Goal: Task Accomplishment & Management: Use online tool/utility

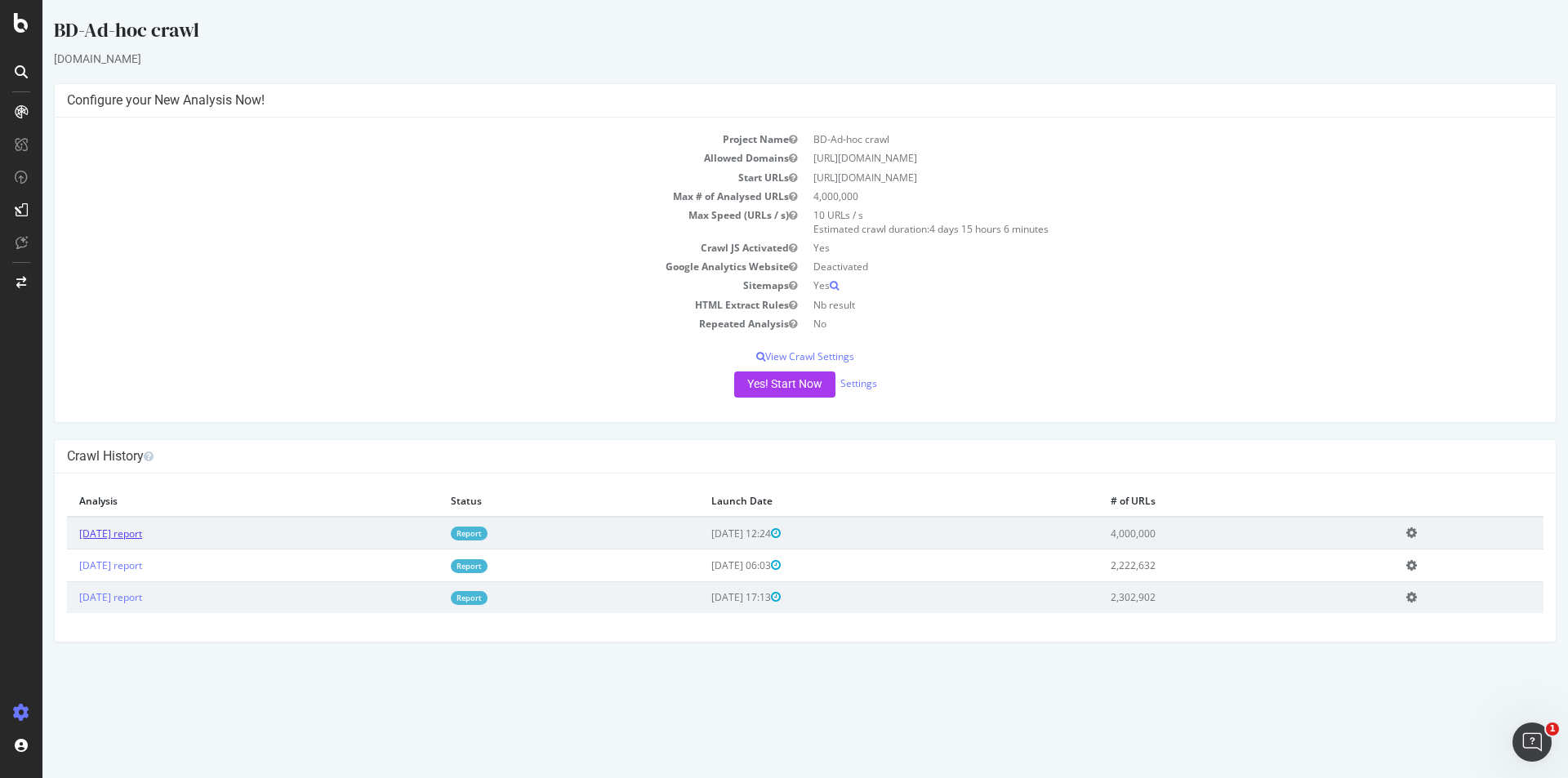
click at [142, 532] on link "[DATE] report" at bounding box center [111, 533] width 63 height 14
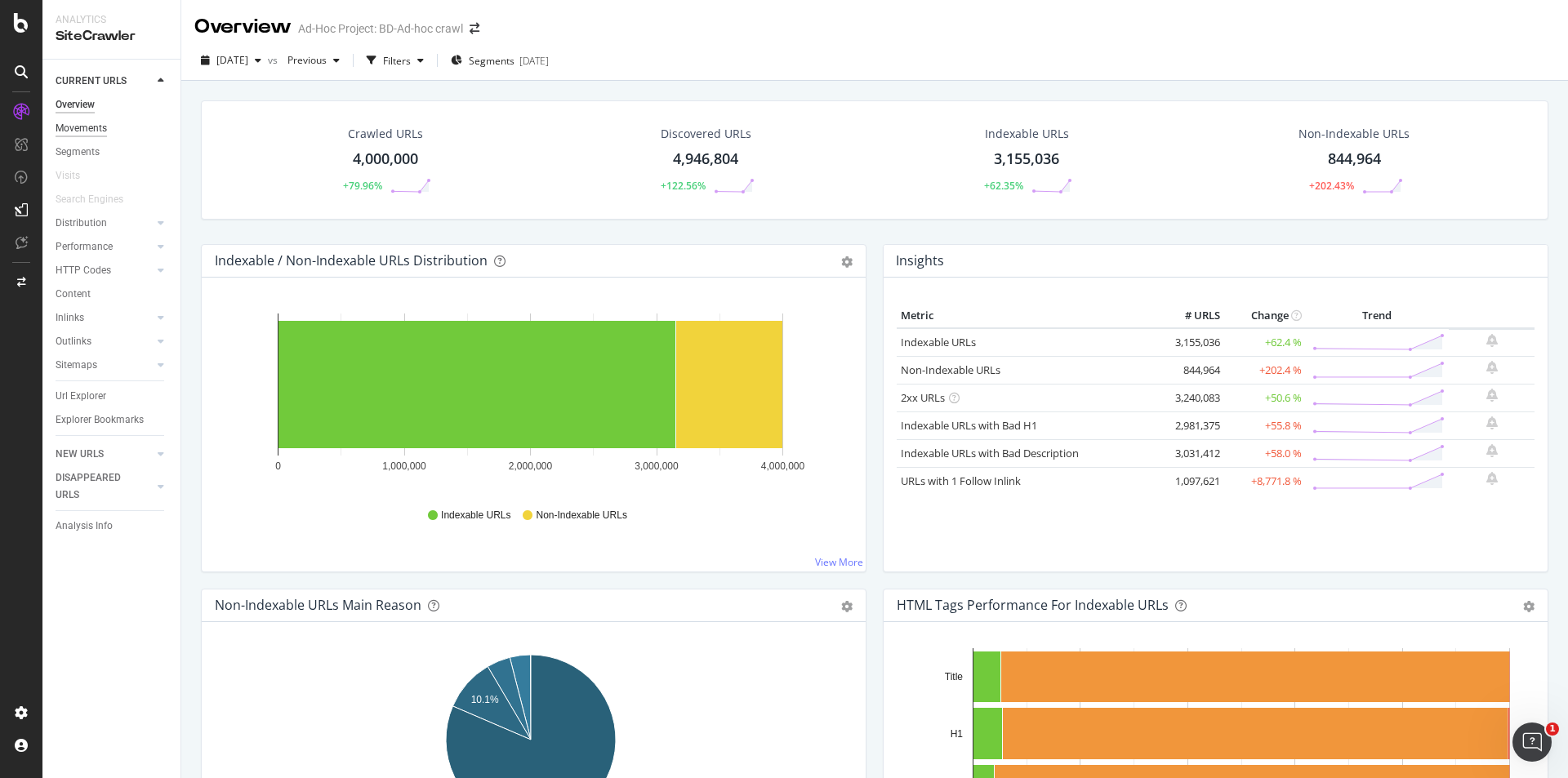
click at [93, 124] on div "Movements" at bounding box center [81, 127] width 51 height 17
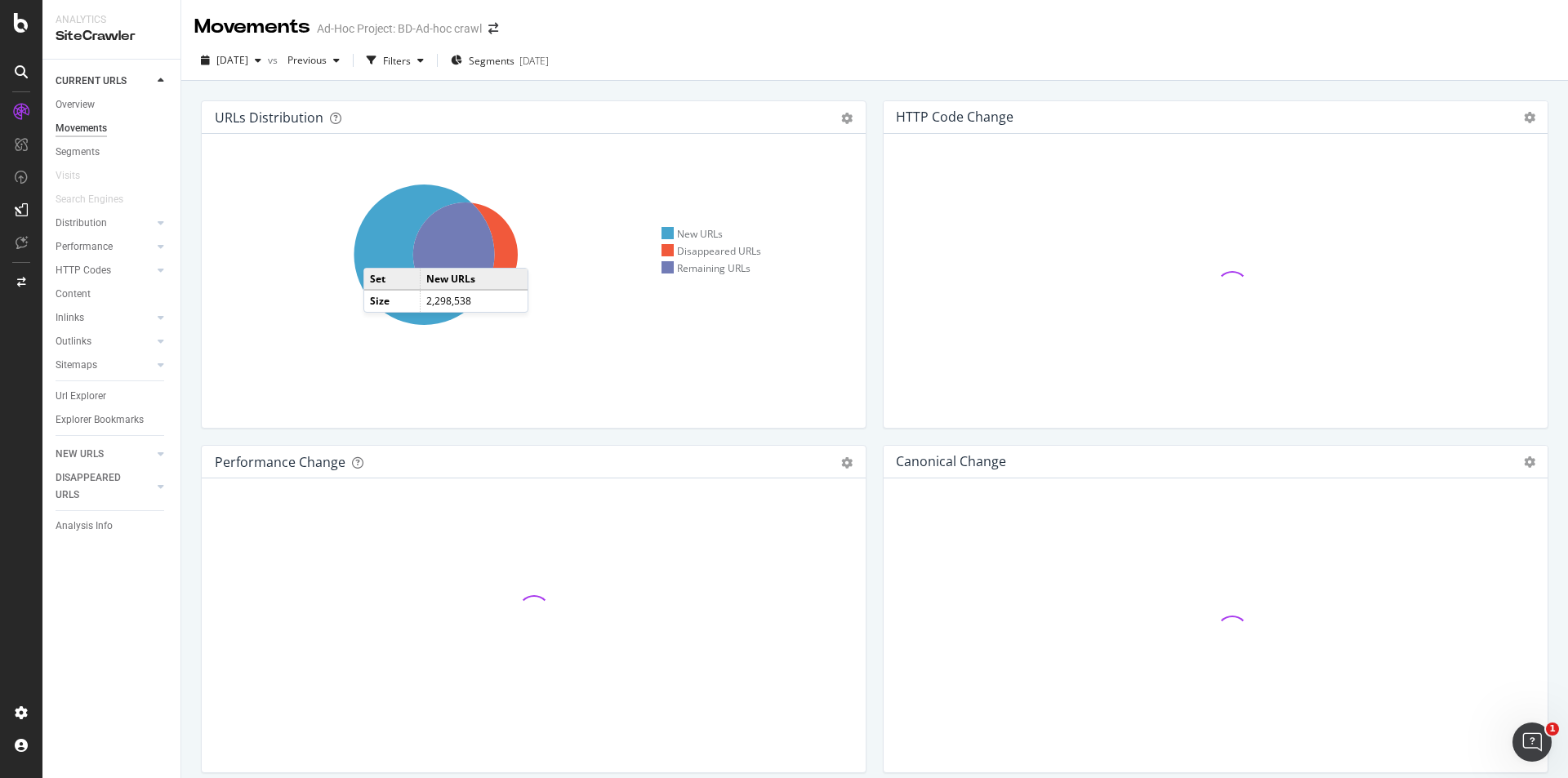
click at [379, 252] on icon at bounding box center [423, 254] width 140 height 140
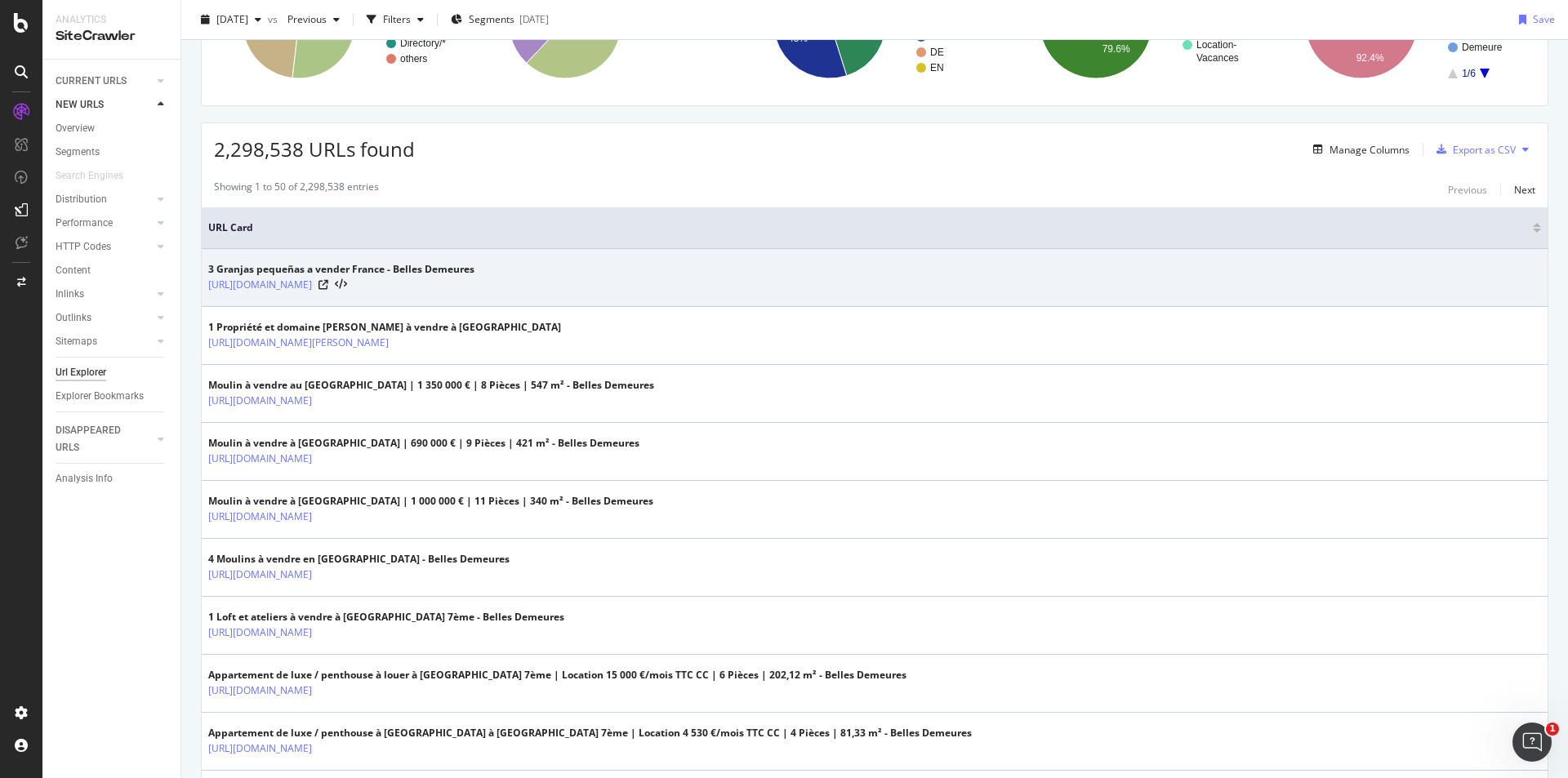
scroll to position [245, 0]
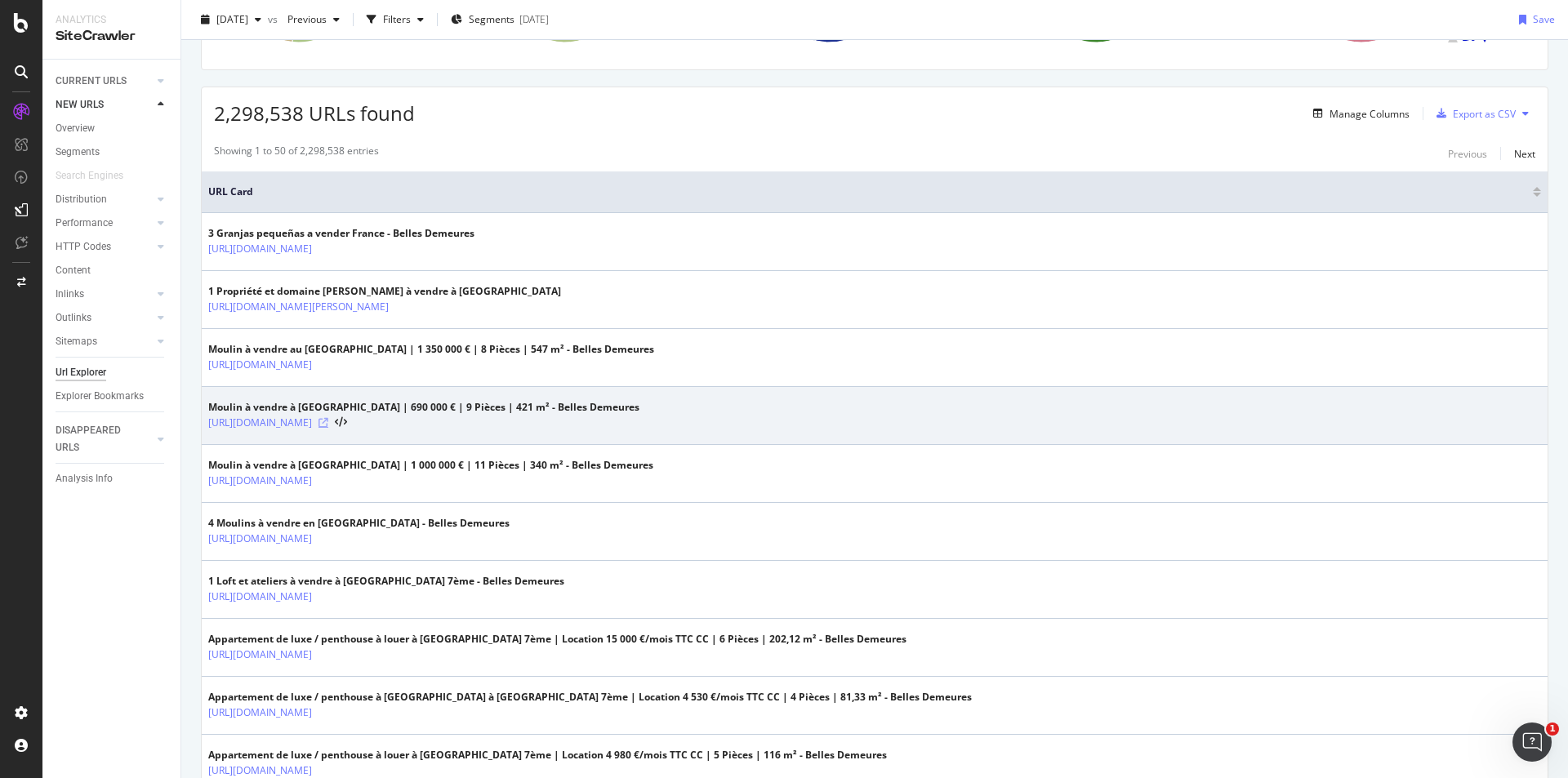
click at [328, 422] on icon at bounding box center [323, 423] width 10 height 10
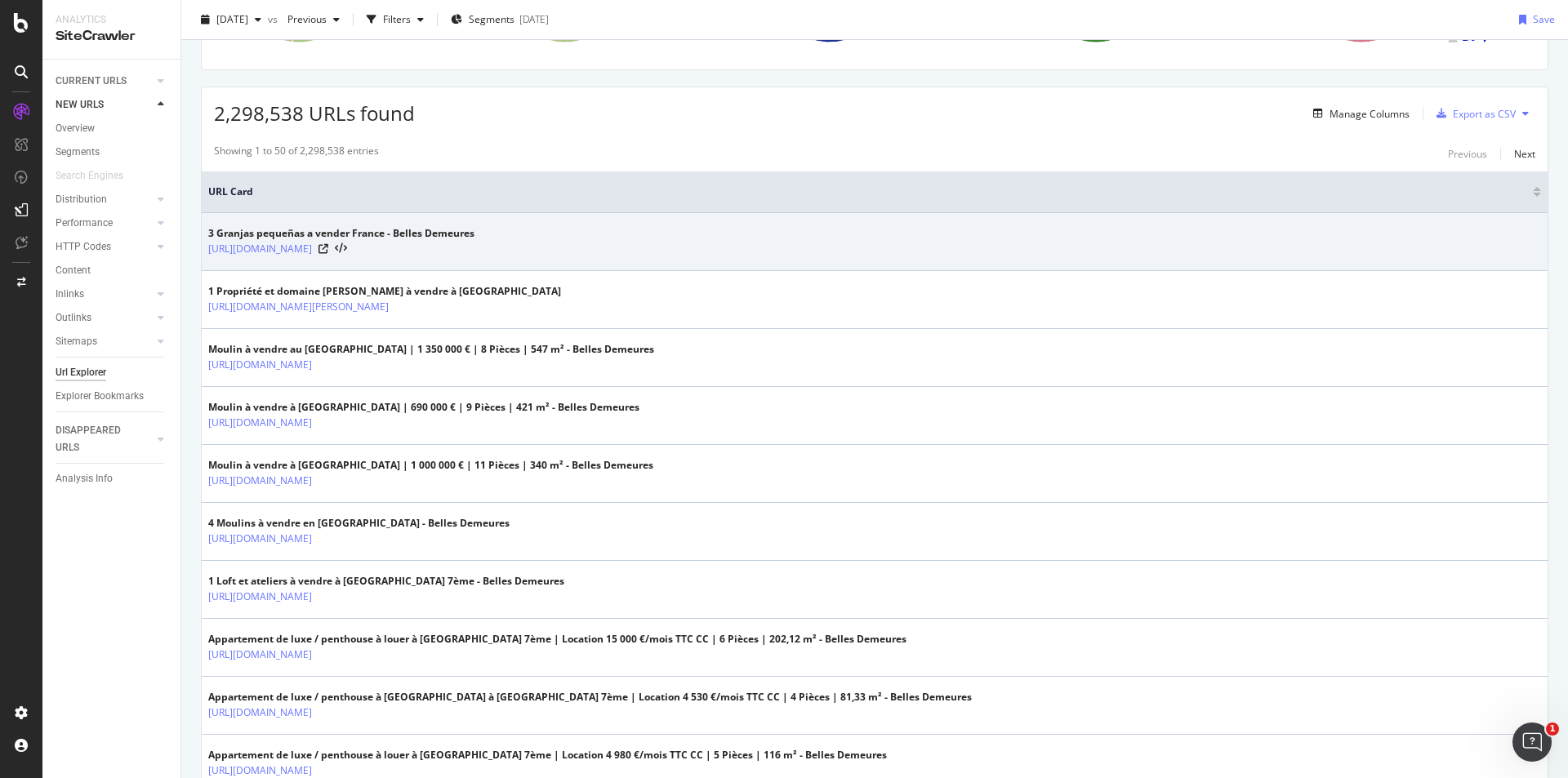
scroll to position [0, 0]
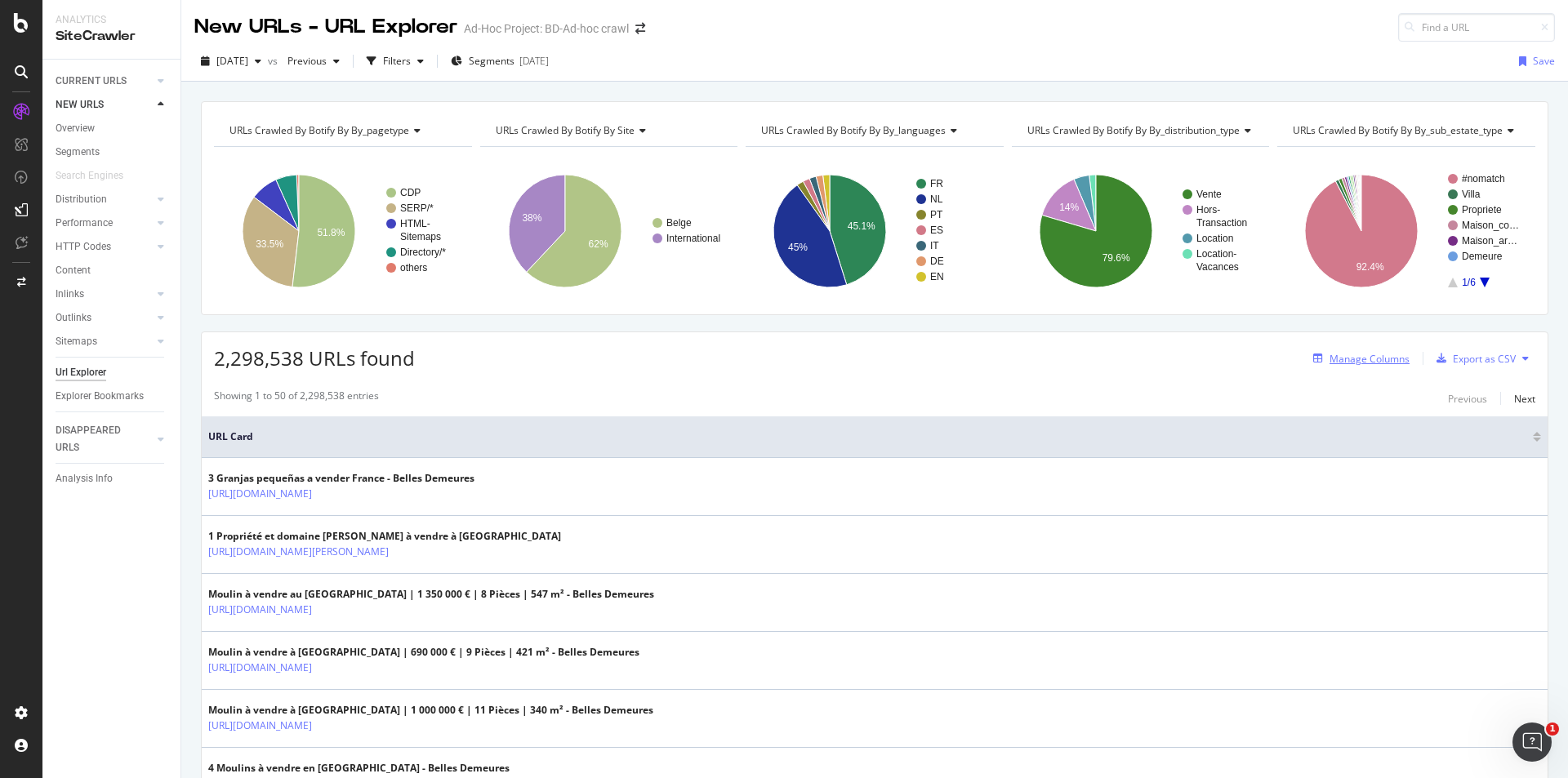
click at [1351, 363] on div "Manage Columns" at bounding box center [1369, 359] width 80 height 14
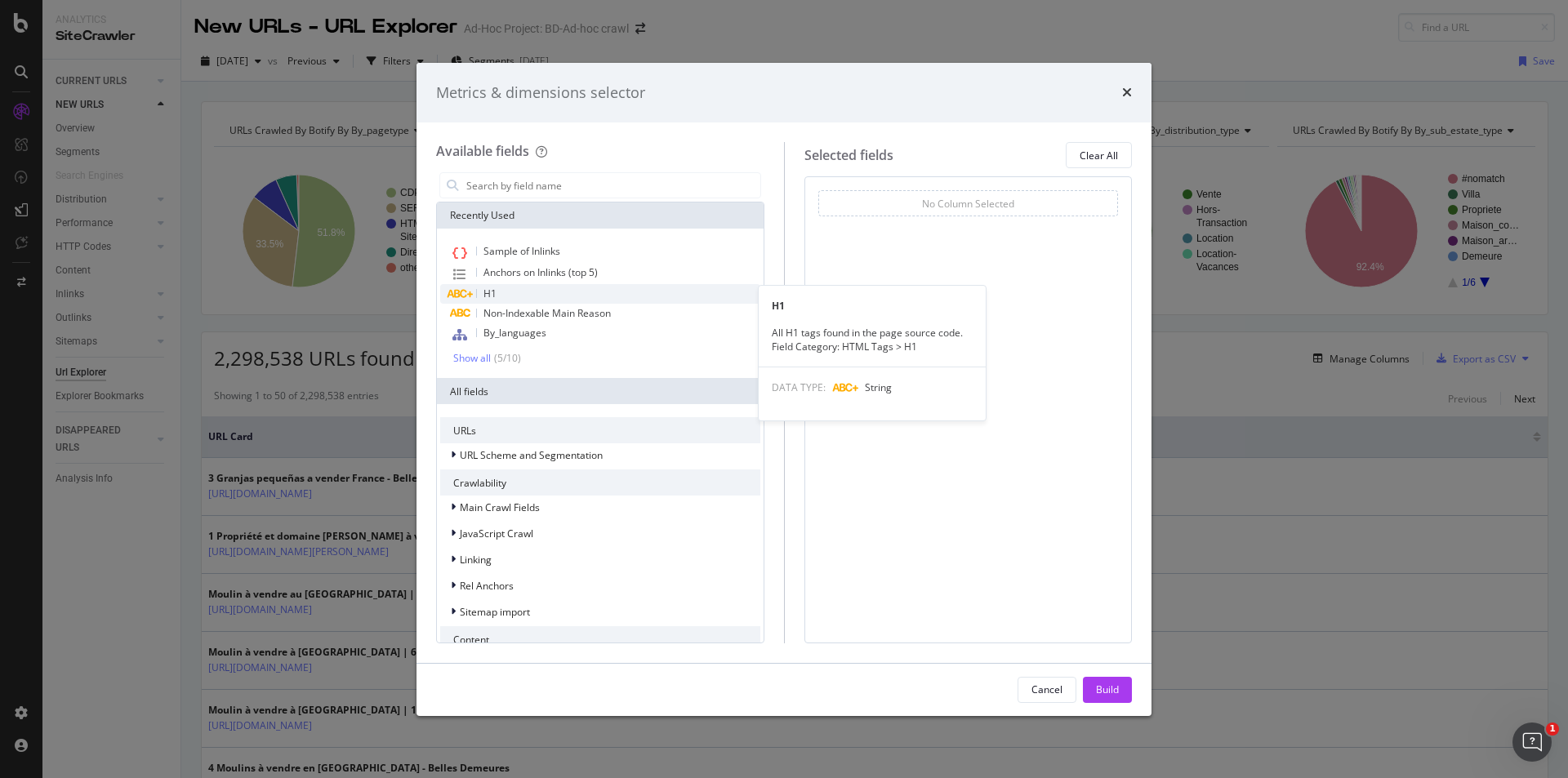
click at [538, 291] on div "H1" at bounding box center [600, 294] width 320 height 20
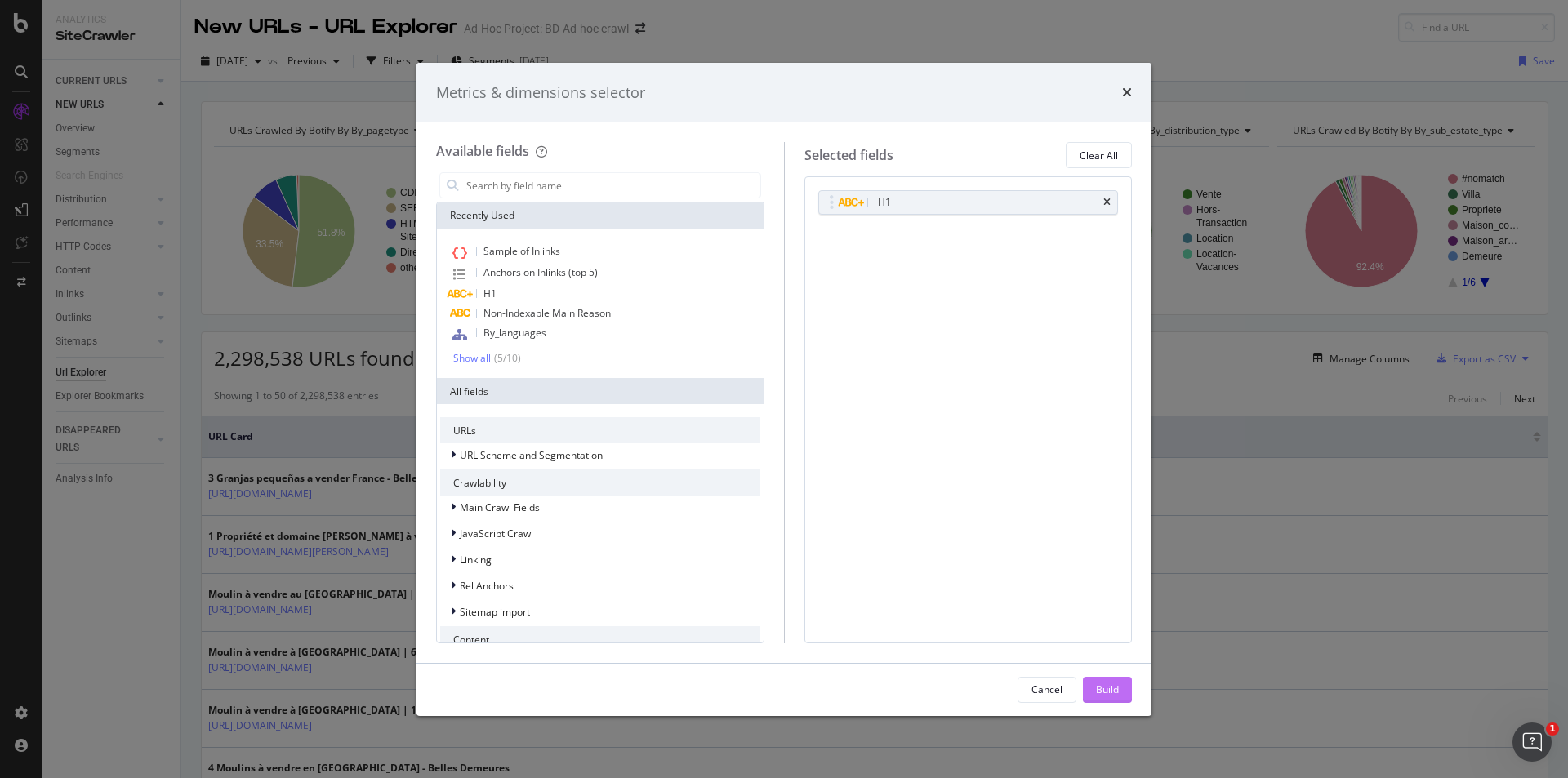
click at [1109, 681] on div "Build" at bounding box center [1106, 689] width 23 height 24
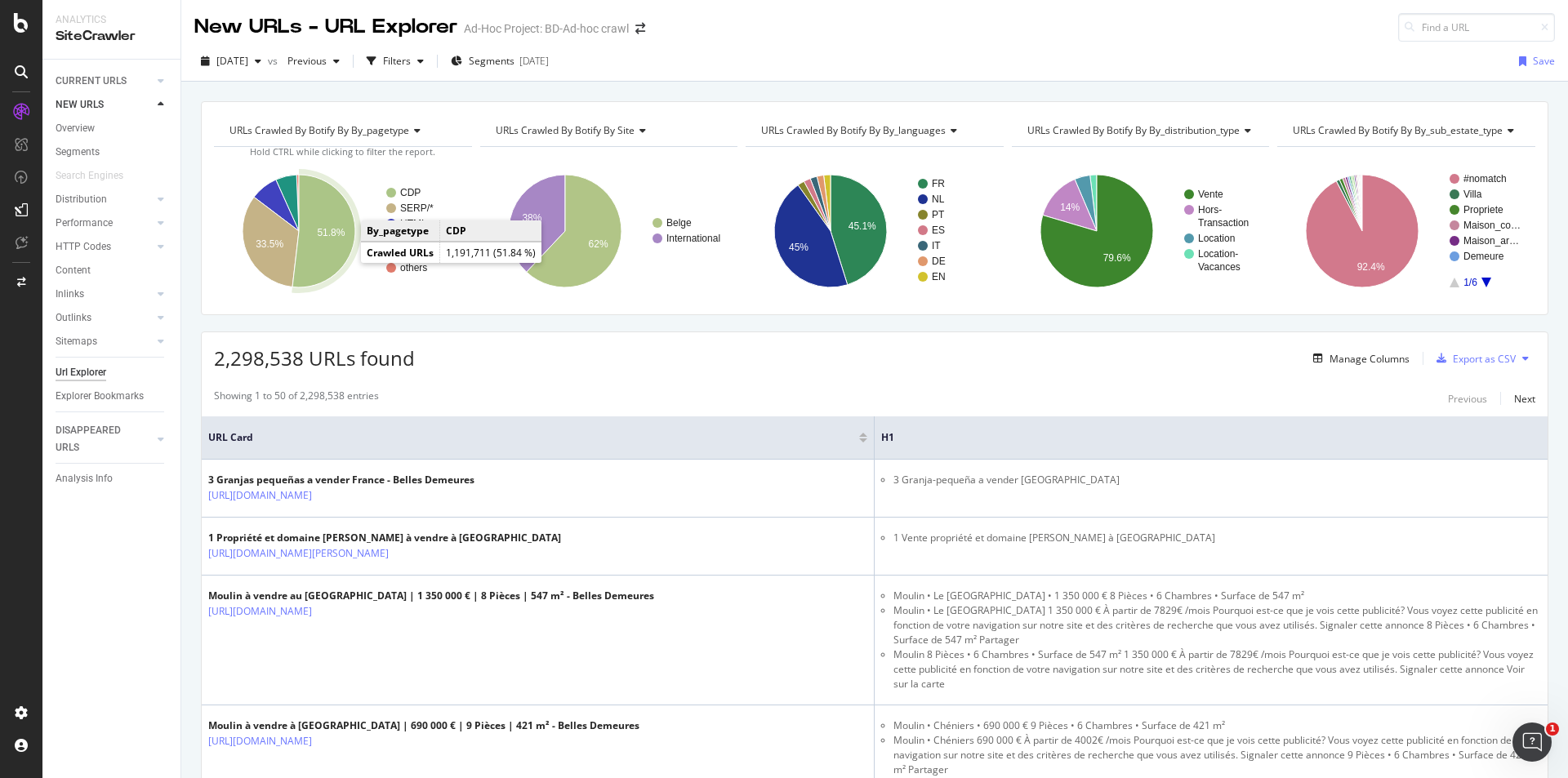
click at [334, 242] on icon "A chart." at bounding box center [323, 230] width 63 height 113
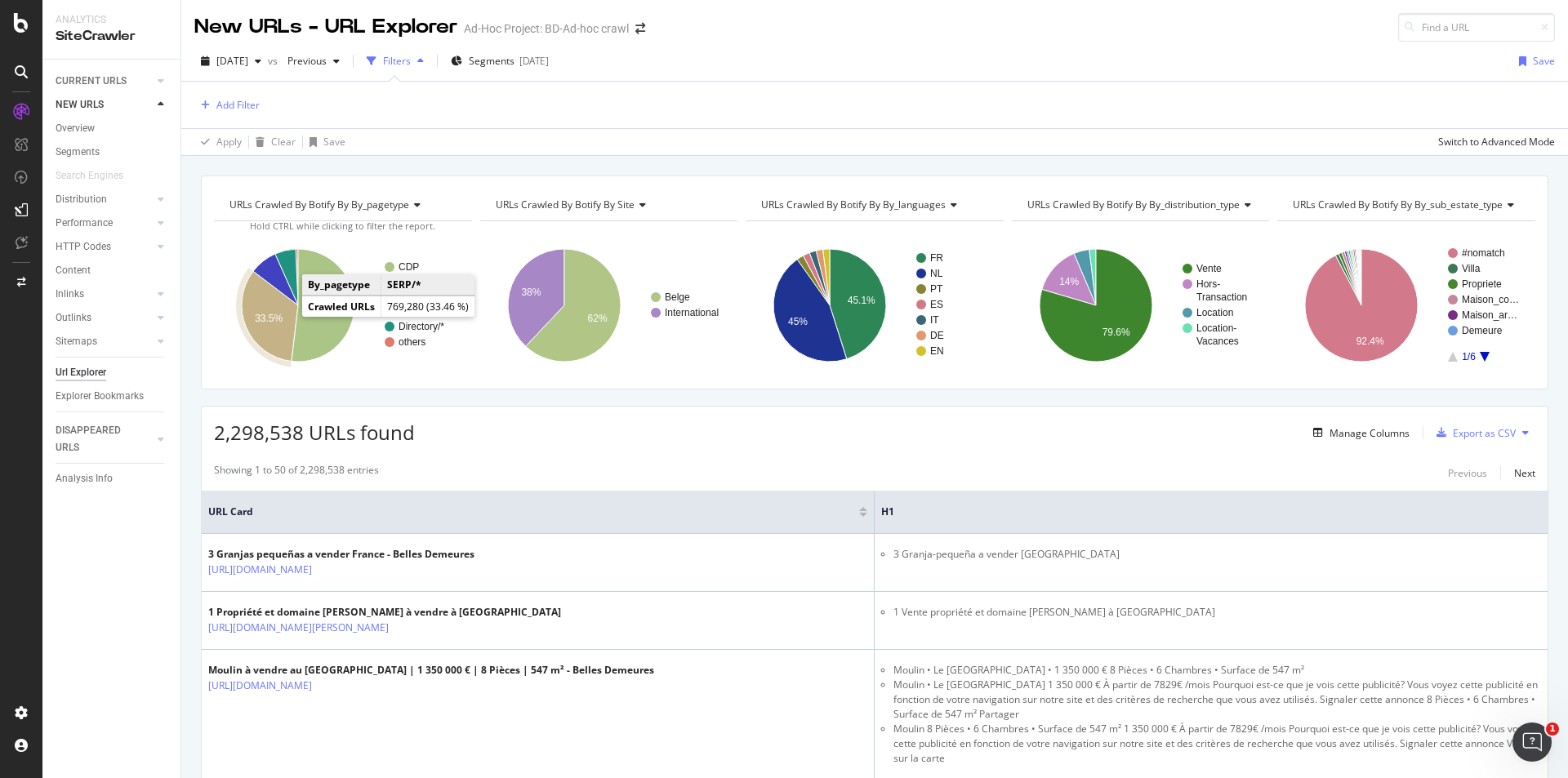
click at [271, 316] on text "33.5%" at bounding box center [269, 318] width 27 height 12
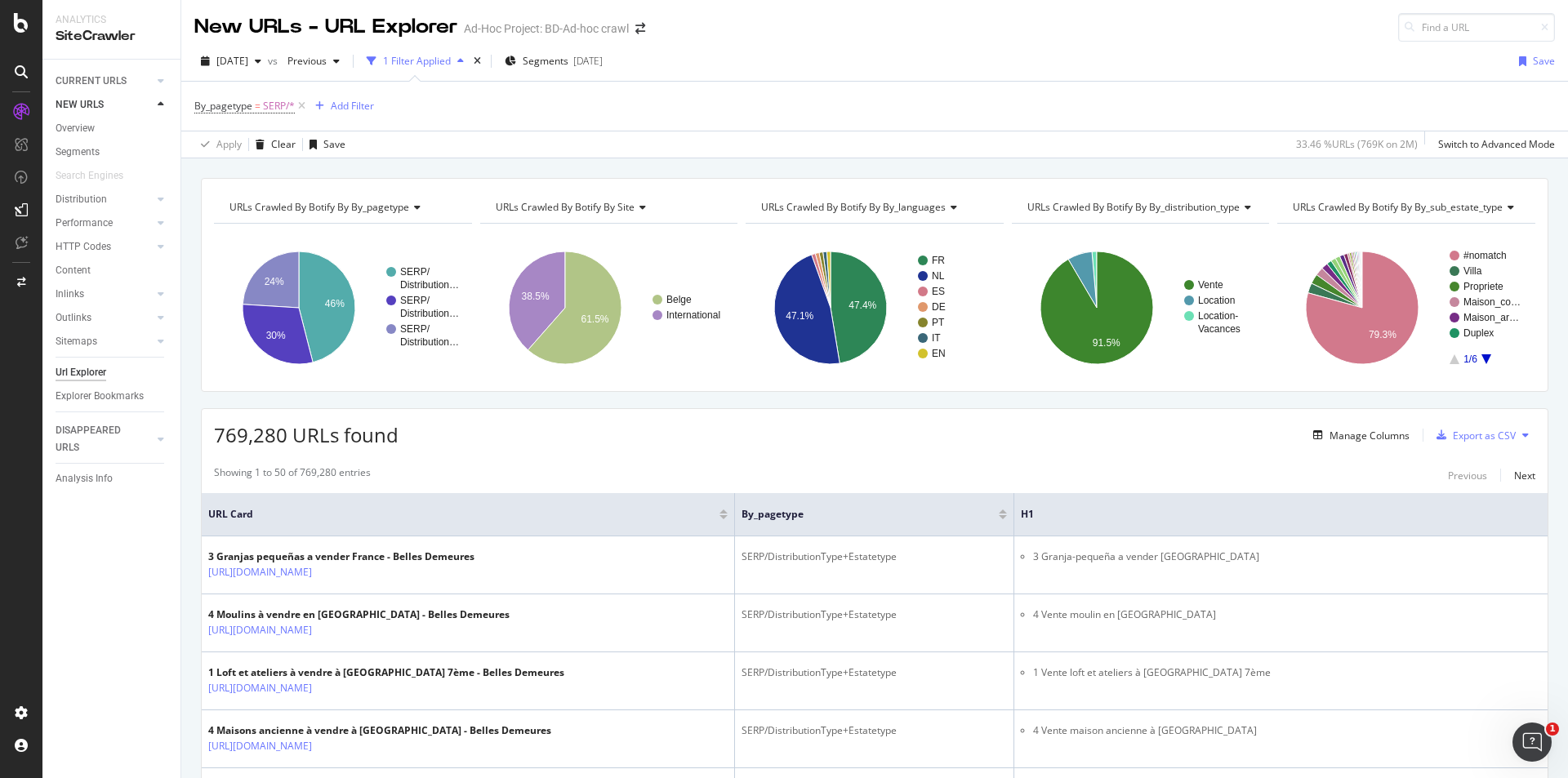
click at [1505, 205] on div "URLs Crawled By Botify By by_sub_estate_type" at bounding box center [1408, 207] width 237 height 26
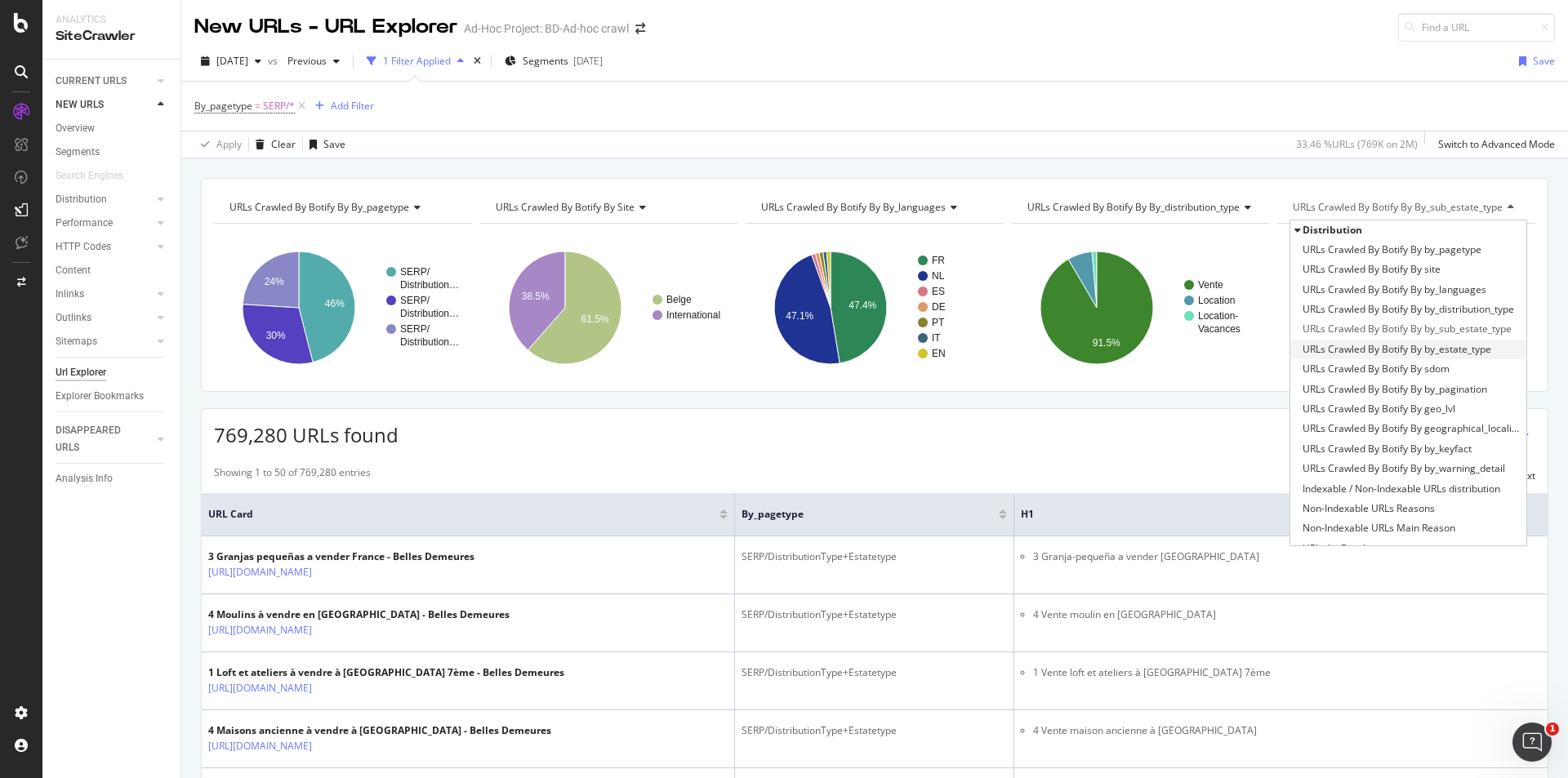
click at [1452, 351] on span "URLs Crawled By Botify By by_estate_type" at bounding box center [1396, 349] width 188 height 17
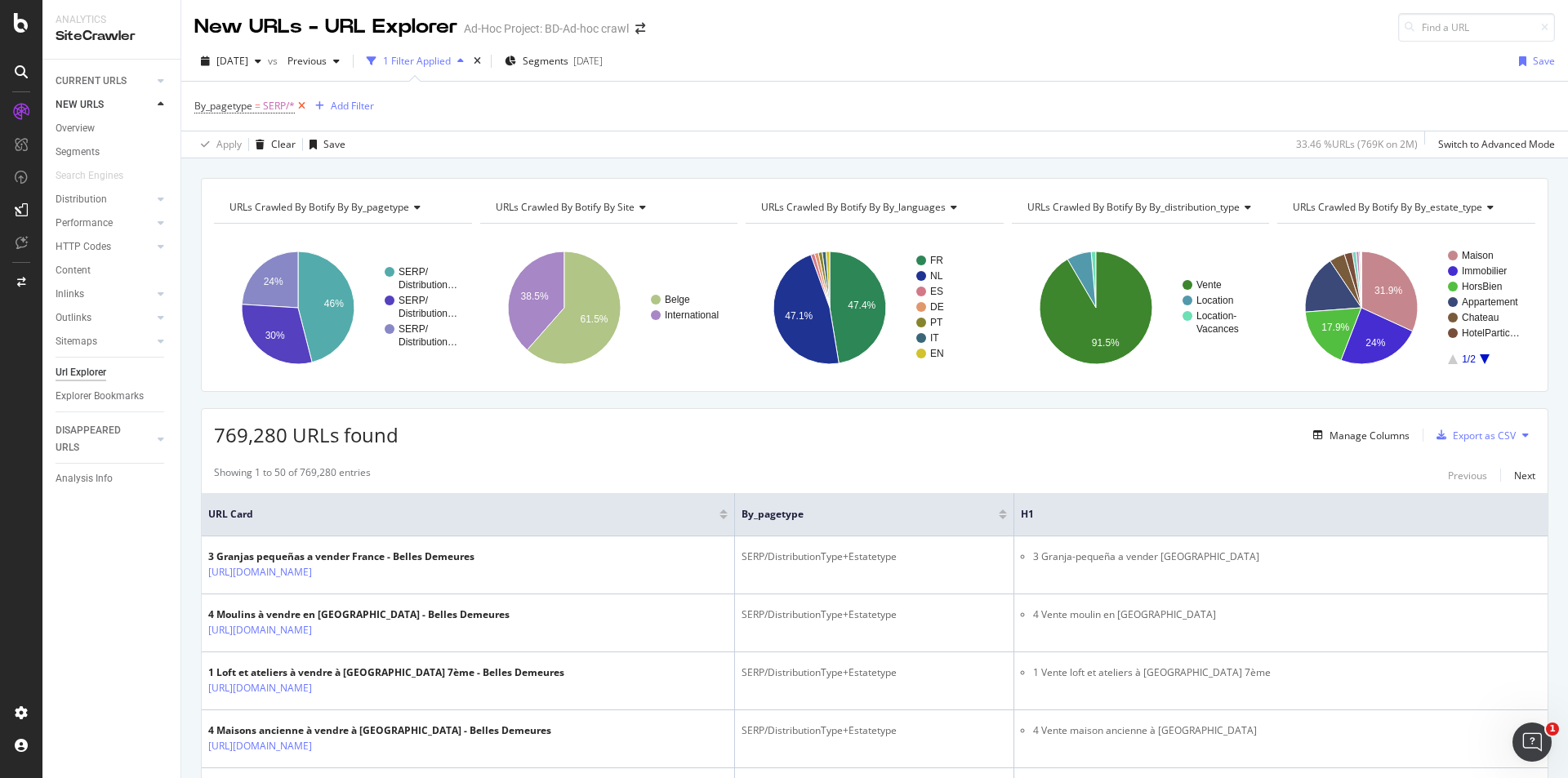
click at [306, 106] on icon at bounding box center [302, 106] width 14 height 17
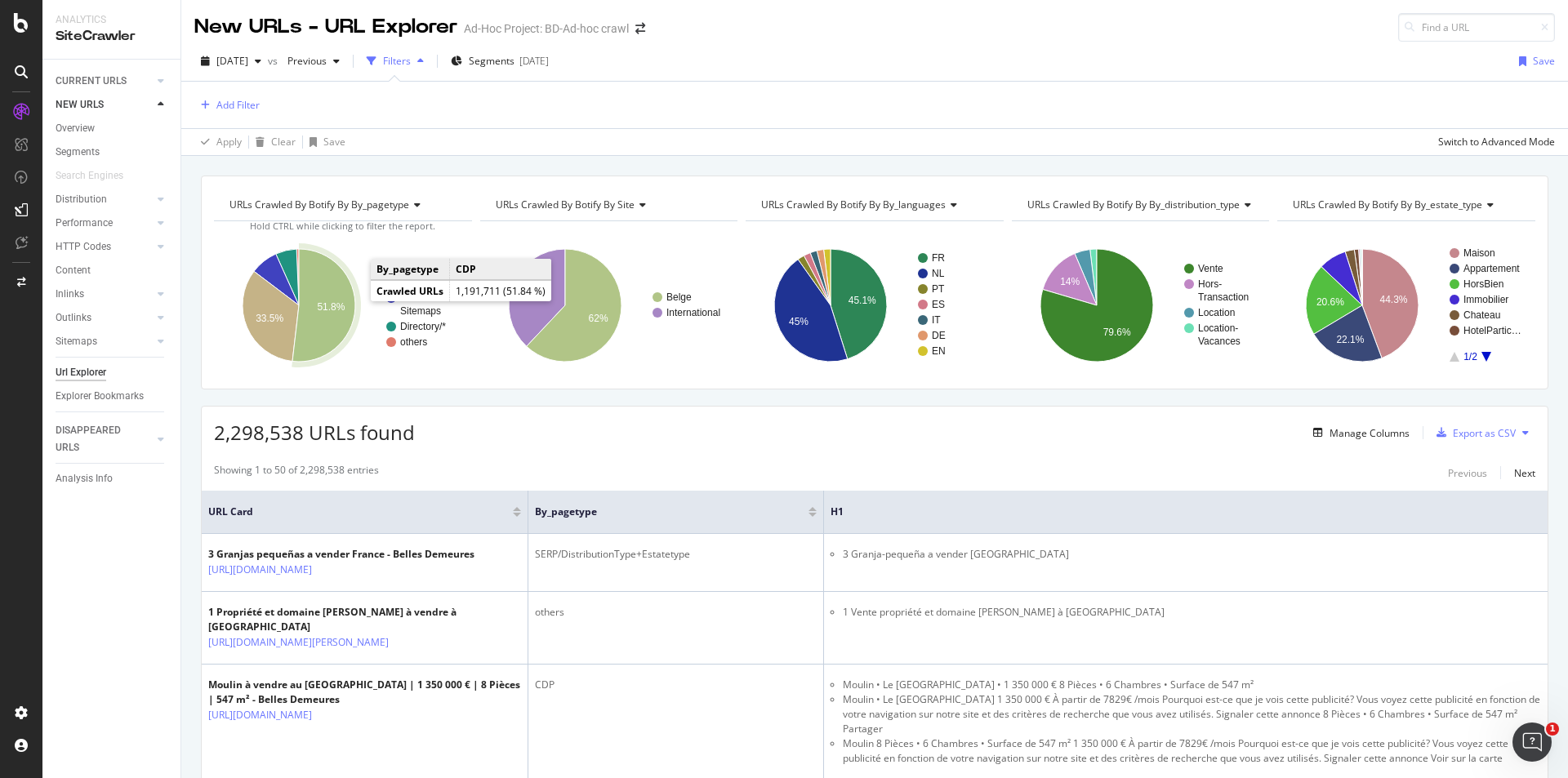
click at [330, 298] on icon "A chart." at bounding box center [323, 305] width 63 height 113
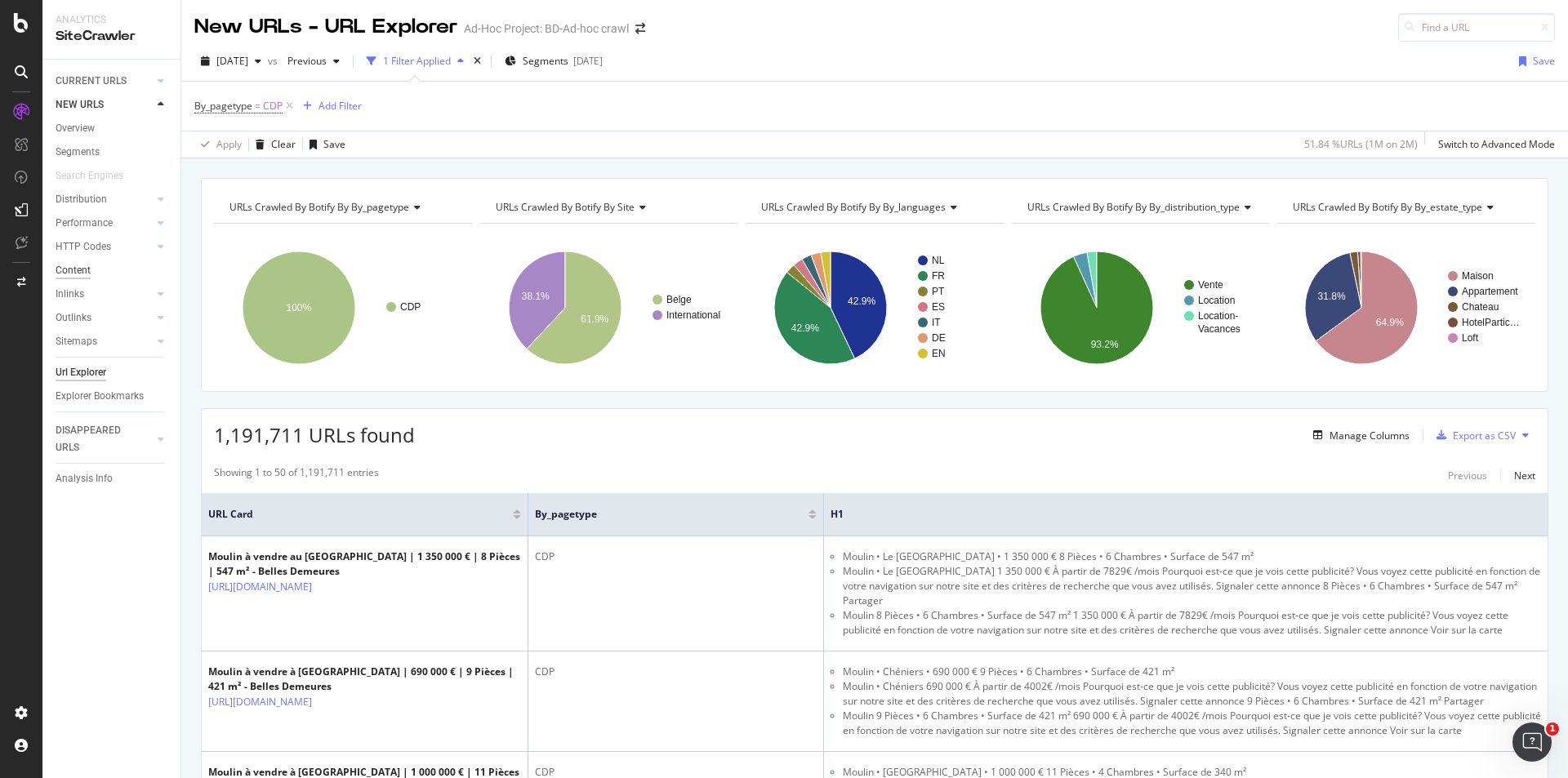
click at [77, 268] on div "Content" at bounding box center [74, 269] width 35 height 17
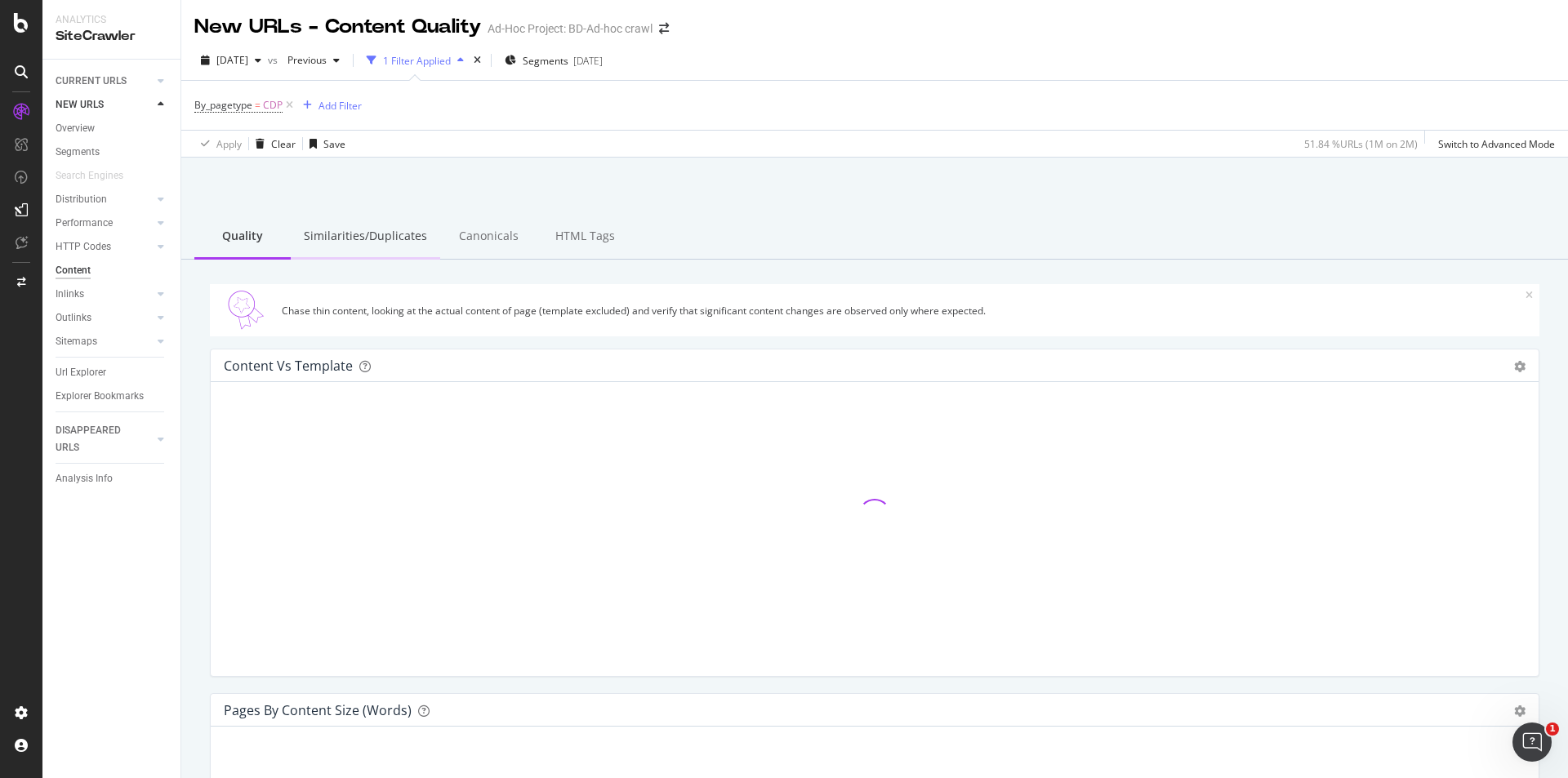
click at [383, 232] on div "Similarities/Duplicates" at bounding box center [366, 237] width 149 height 45
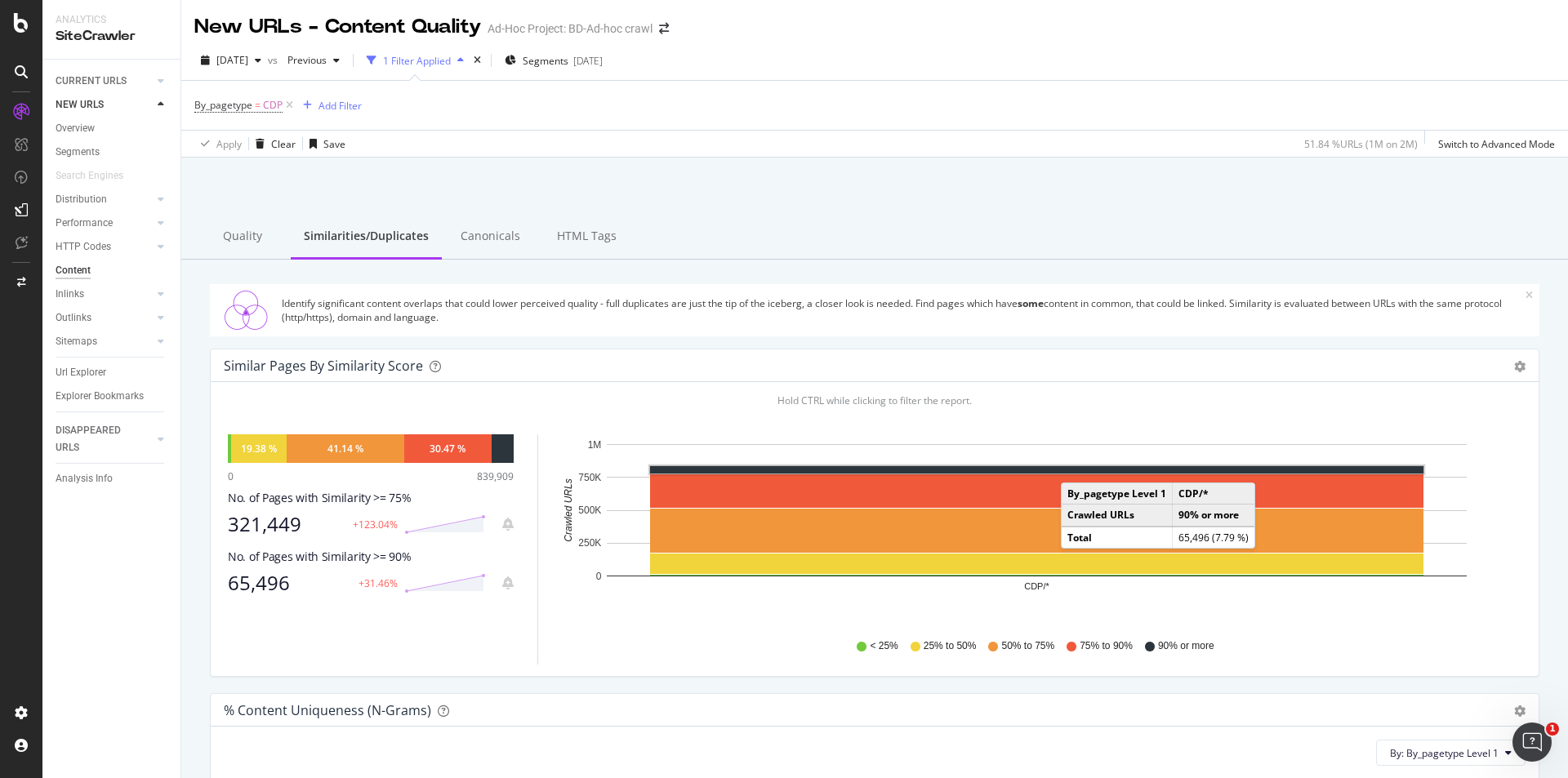
click at [1077, 466] on rect "A chart." at bounding box center [1037, 470] width 774 height 8
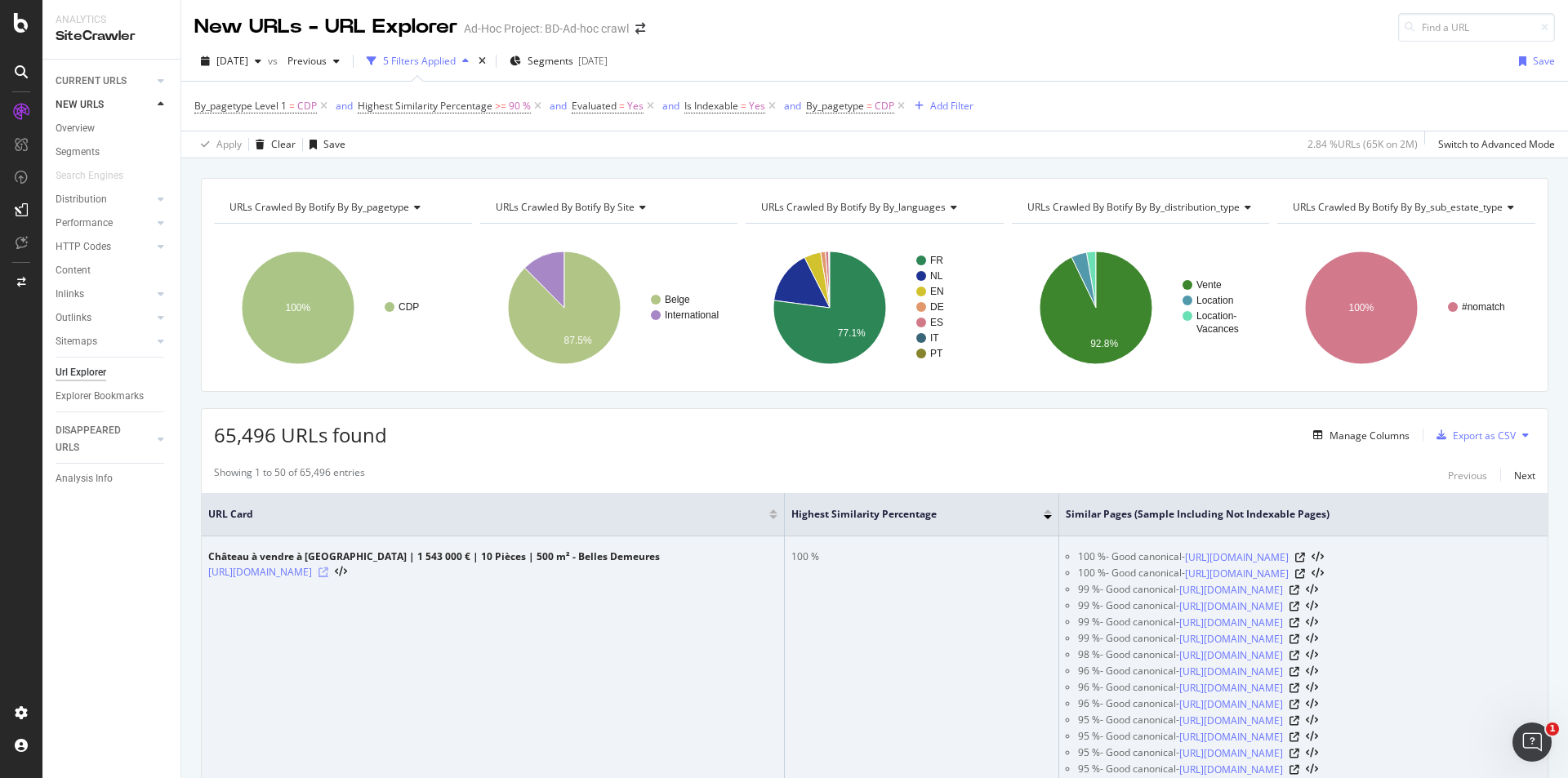
click at [328, 573] on icon at bounding box center [323, 572] width 10 height 10
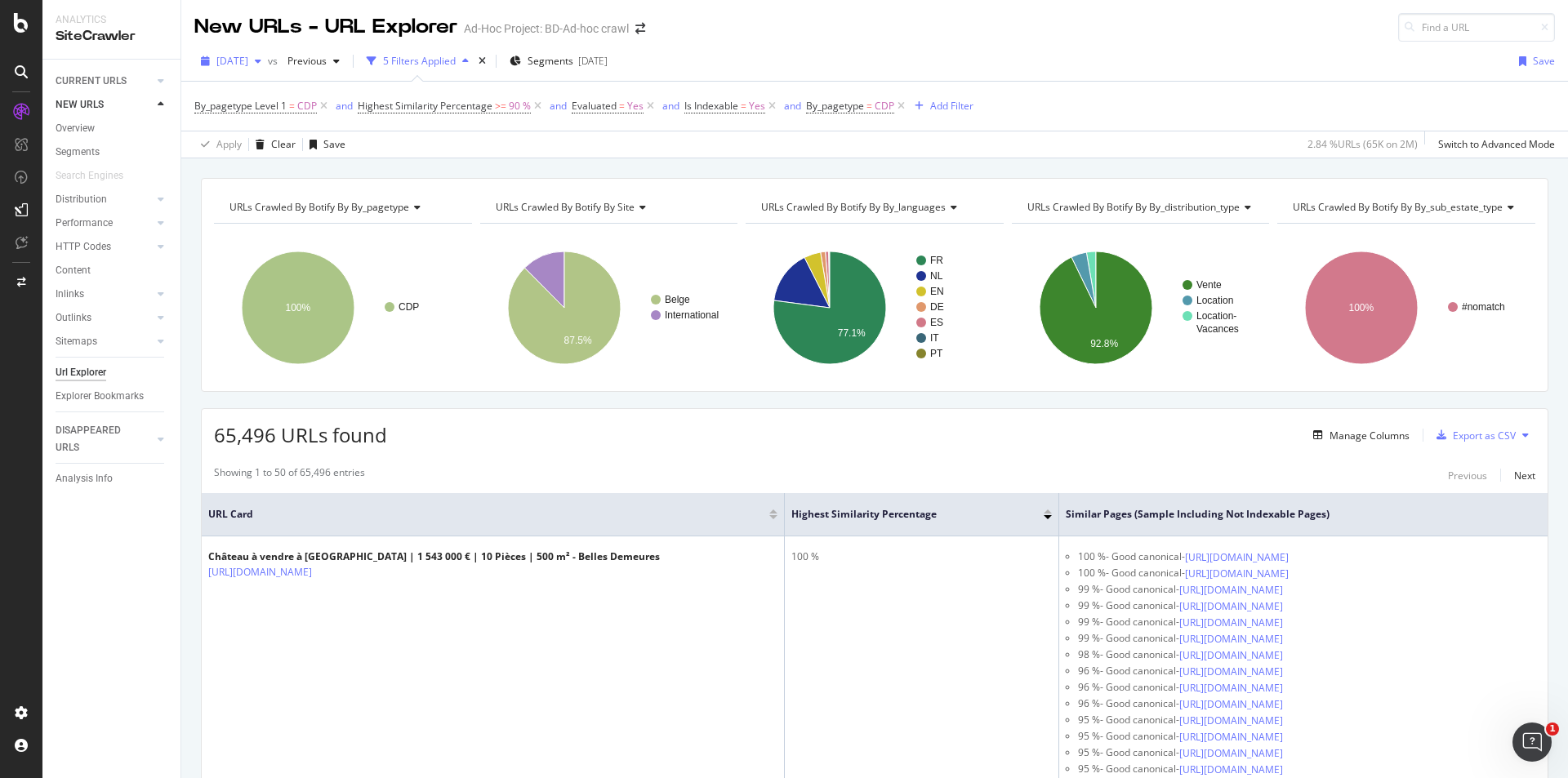
click at [248, 62] on span "[DATE]" at bounding box center [232, 61] width 31 height 14
click at [453, 363] on rect "A chart." at bounding box center [341, 308] width 256 height 142
drag, startPoint x: 322, startPoint y: 107, endPoint x: 320, endPoint y: 135, distance: 28.1
click at [320, 135] on div "By_pagetype Level 1 = CDP and Highest Similarity Percentage >= 90 % and Evaluat…" at bounding box center [874, 119] width 1360 height 75
click at [287, 147] on div "Clear" at bounding box center [283, 144] width 24 height 14
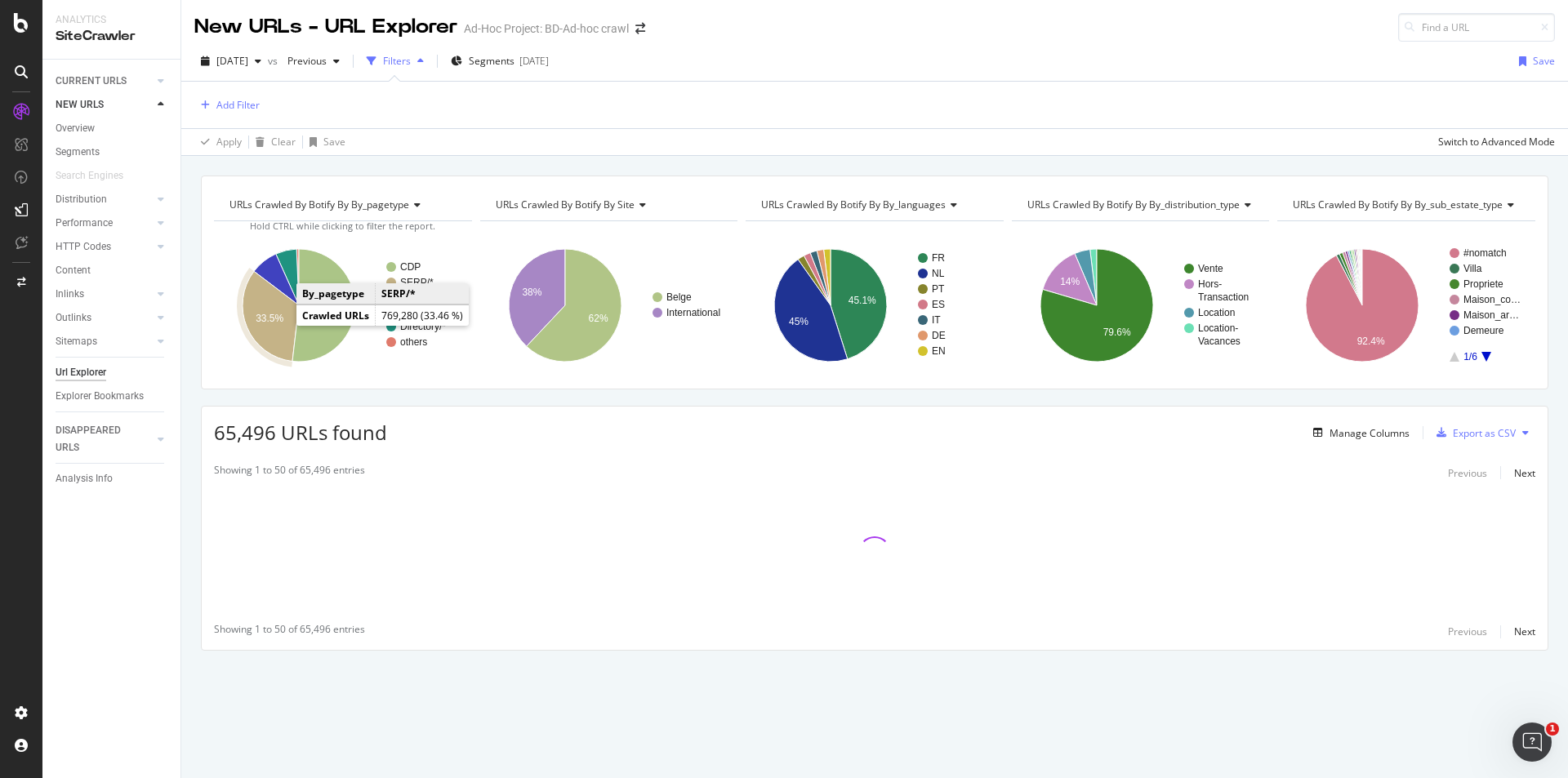
click at [260, 316] on text "33.5%" at bounding box center [270, 318] width 27 height 12
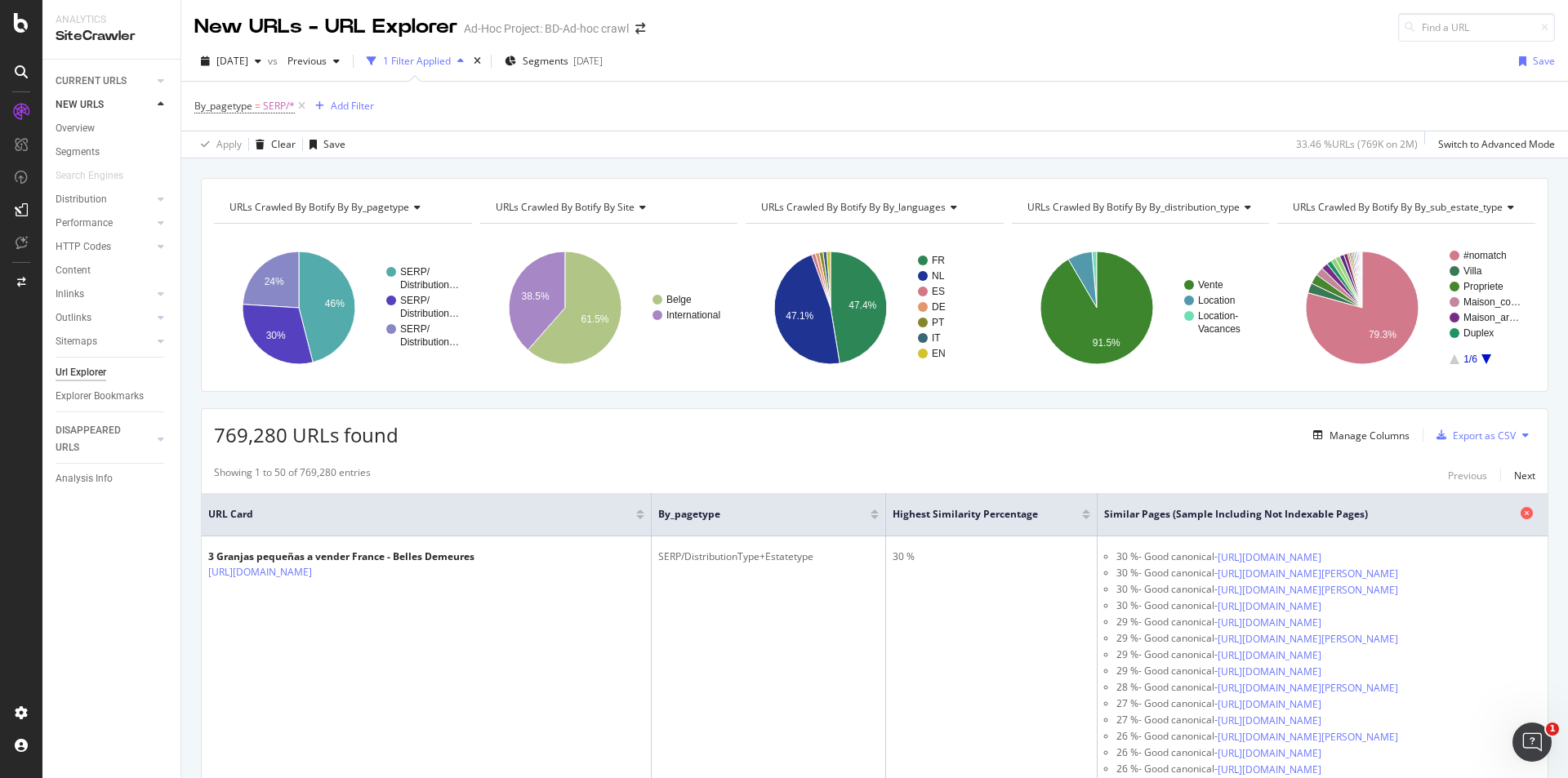
click at [1520, 510] on icon at bounding box center [1526, 512] width 12 height 12
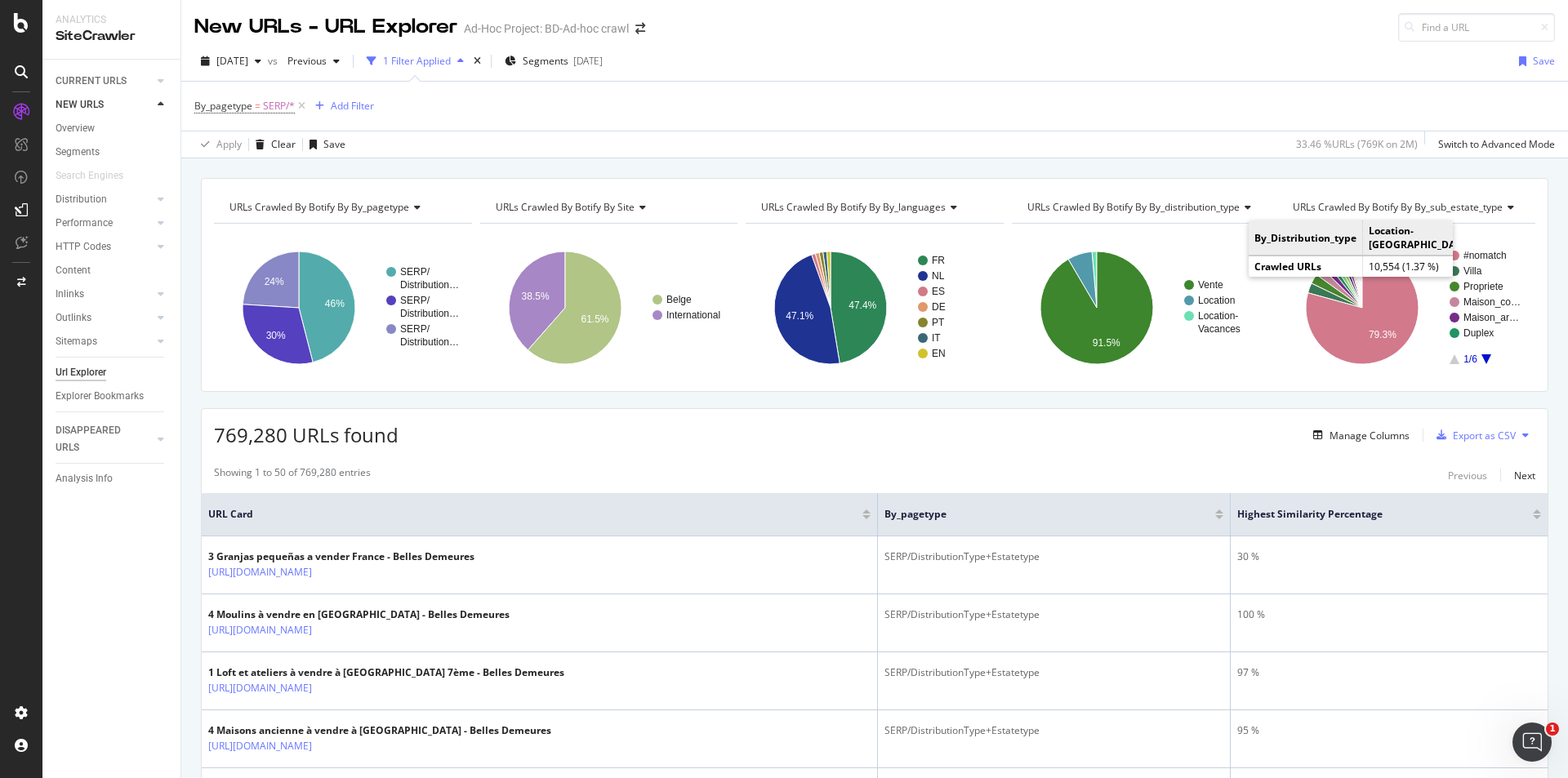
click at [1476, 203] on span "URLs Crawled By Botify By by_sub_estate_type" at bounding box center [1397, 207] width 210 height 14
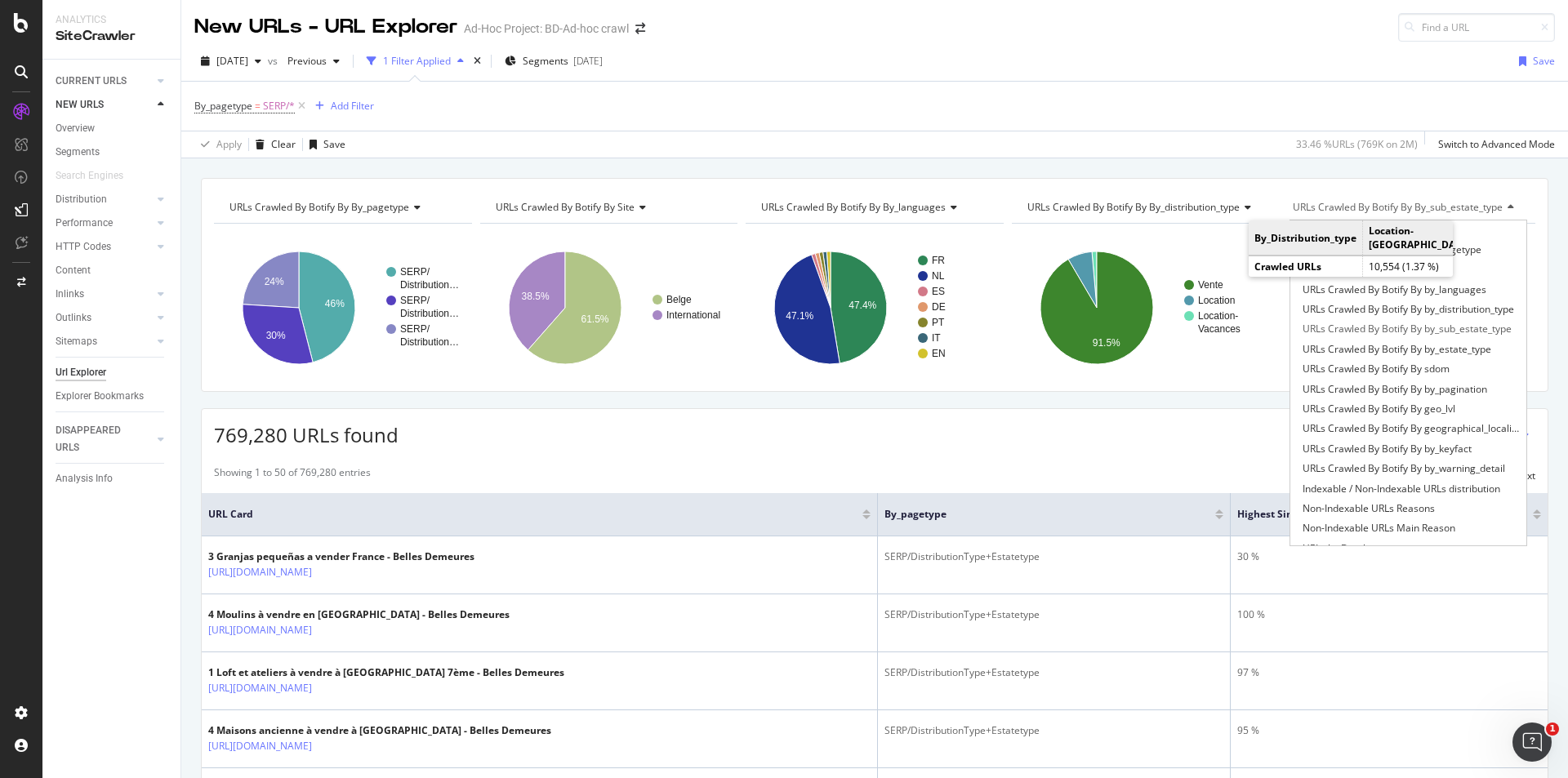
click at [411, 211] on icon at bounding box center [415, 208] width 12 height 10
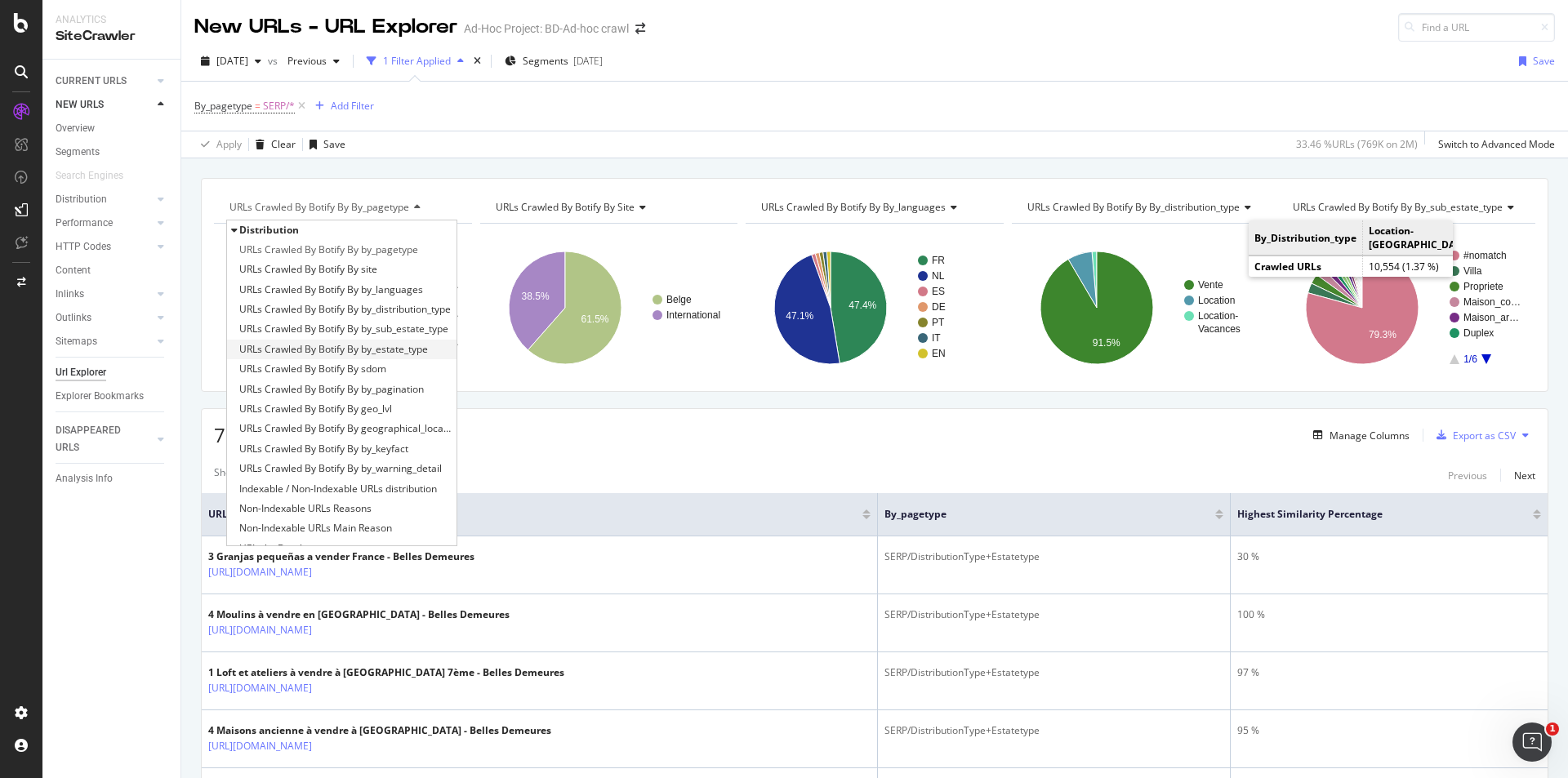
click at [385, 349] on span "URLs Crawled By Botify By by_estate_type" at bounding box center [333, 349] width 188 height 17
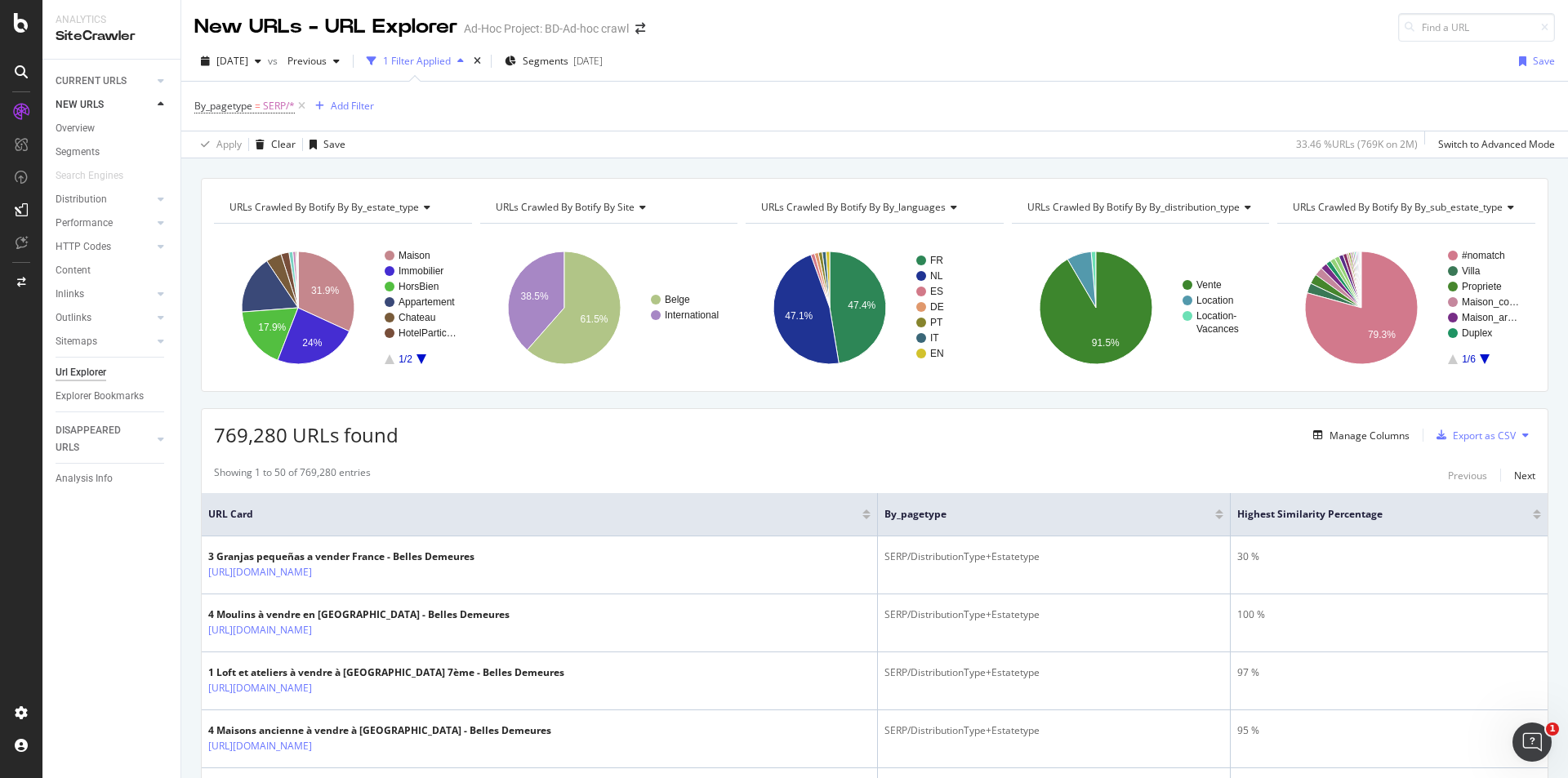
click at [421, 205] on icon at bounding box center [424, 208] width 12 height 10
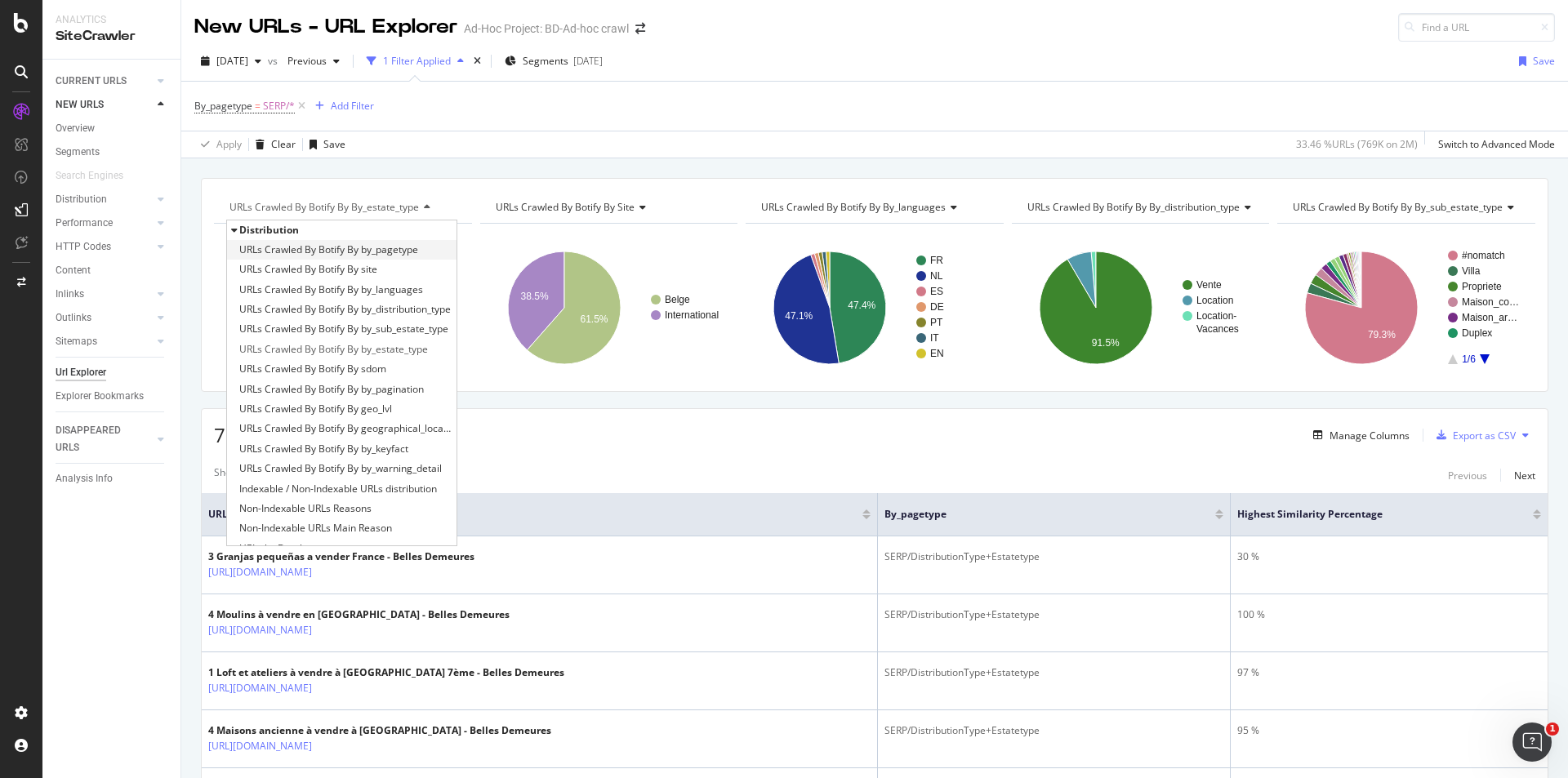
click at [390, 250] on span "URLs Crawled By Botify By by_pagetype" at bounding box center [328, 250] width 178 height 17
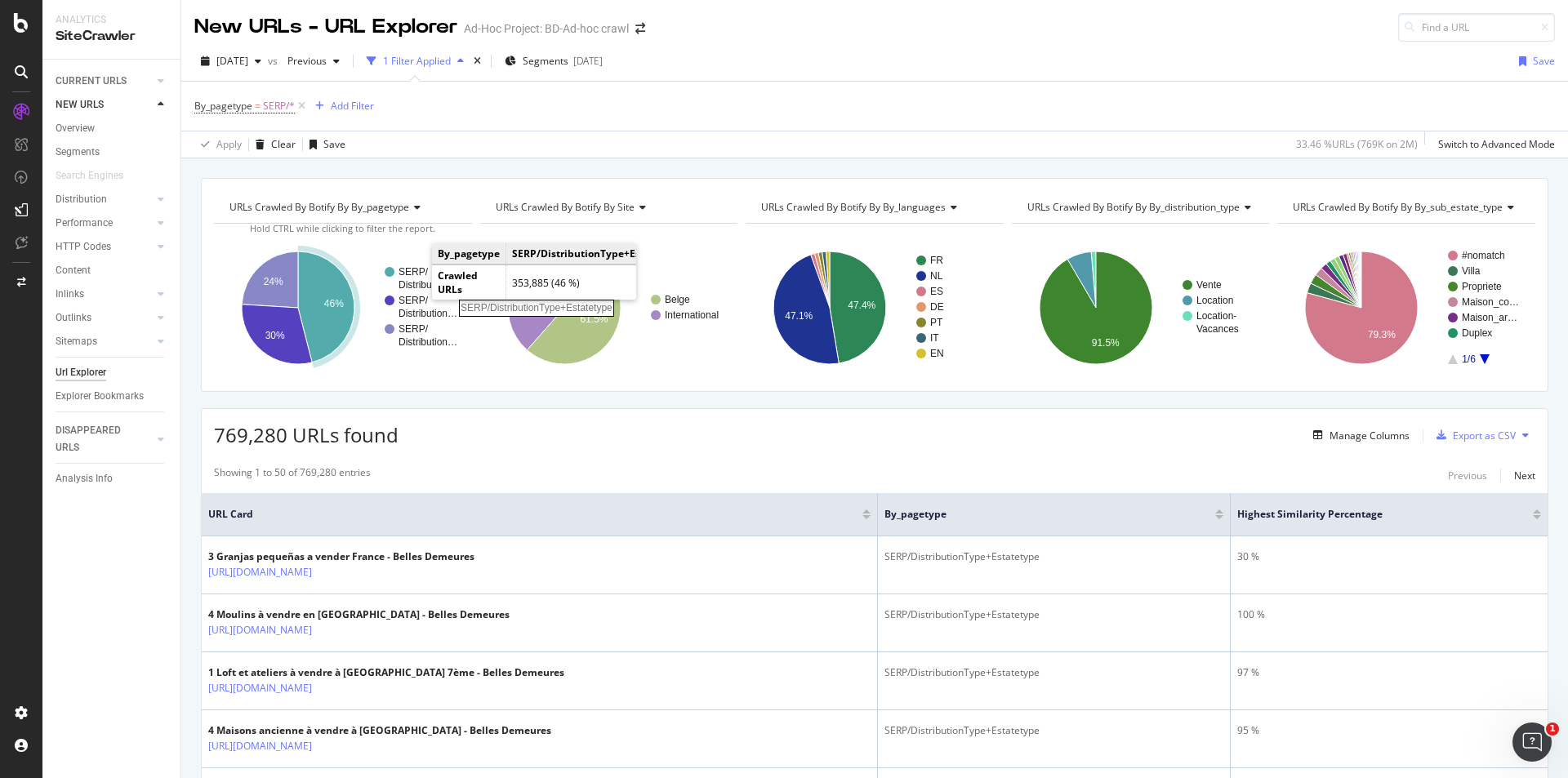
click at [416, 271] on rect "A chart." at bounding box center [428, 277] width 59 height 23
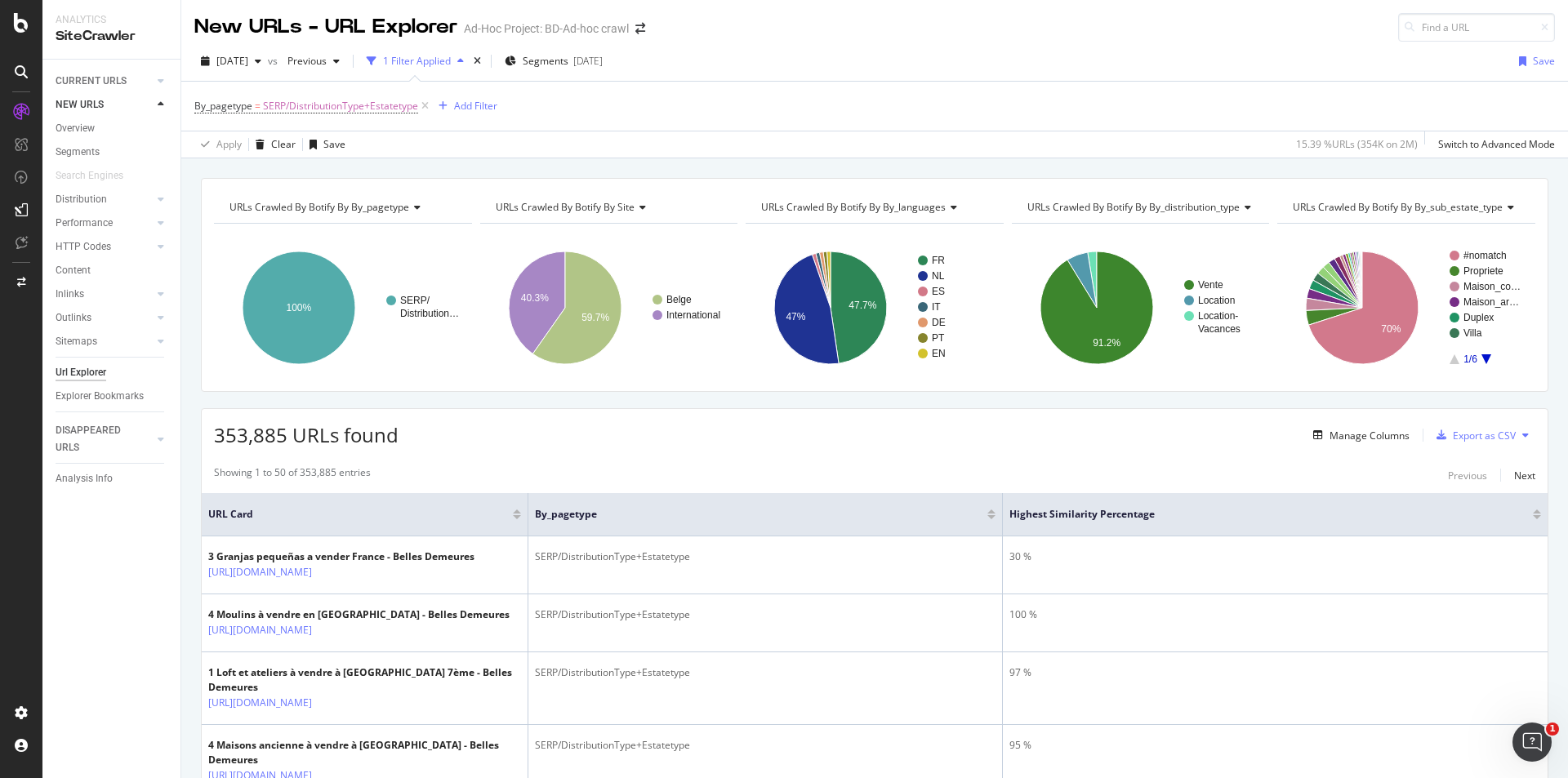
click at [1502, 208] on icon at bounding box center [1508, 208] width 12 height 10
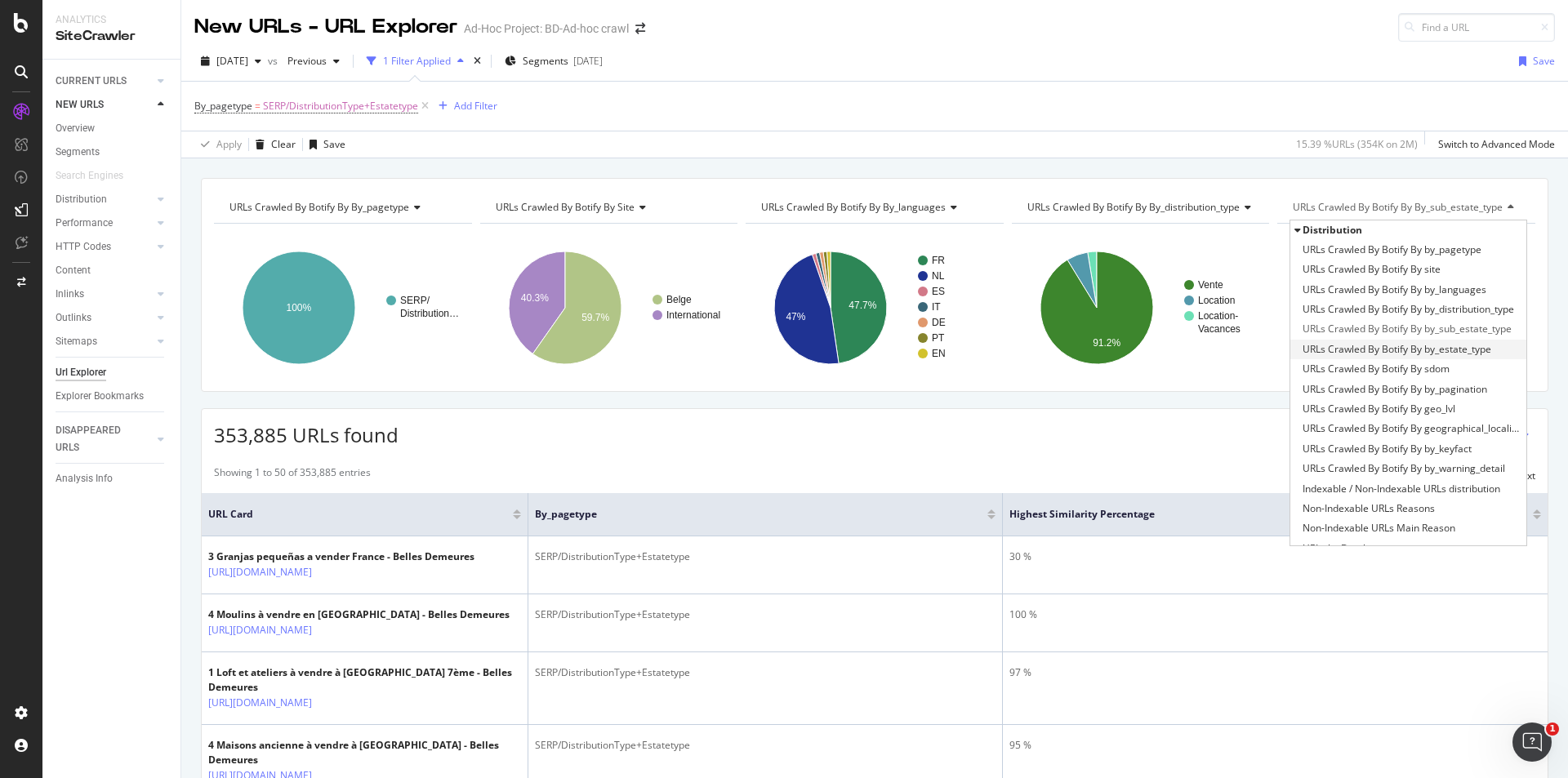
click at [1455, 350] on span "URLs Crawled By Botify By by_estate_type" at bounding box center [1396, 349] width 188 height 17
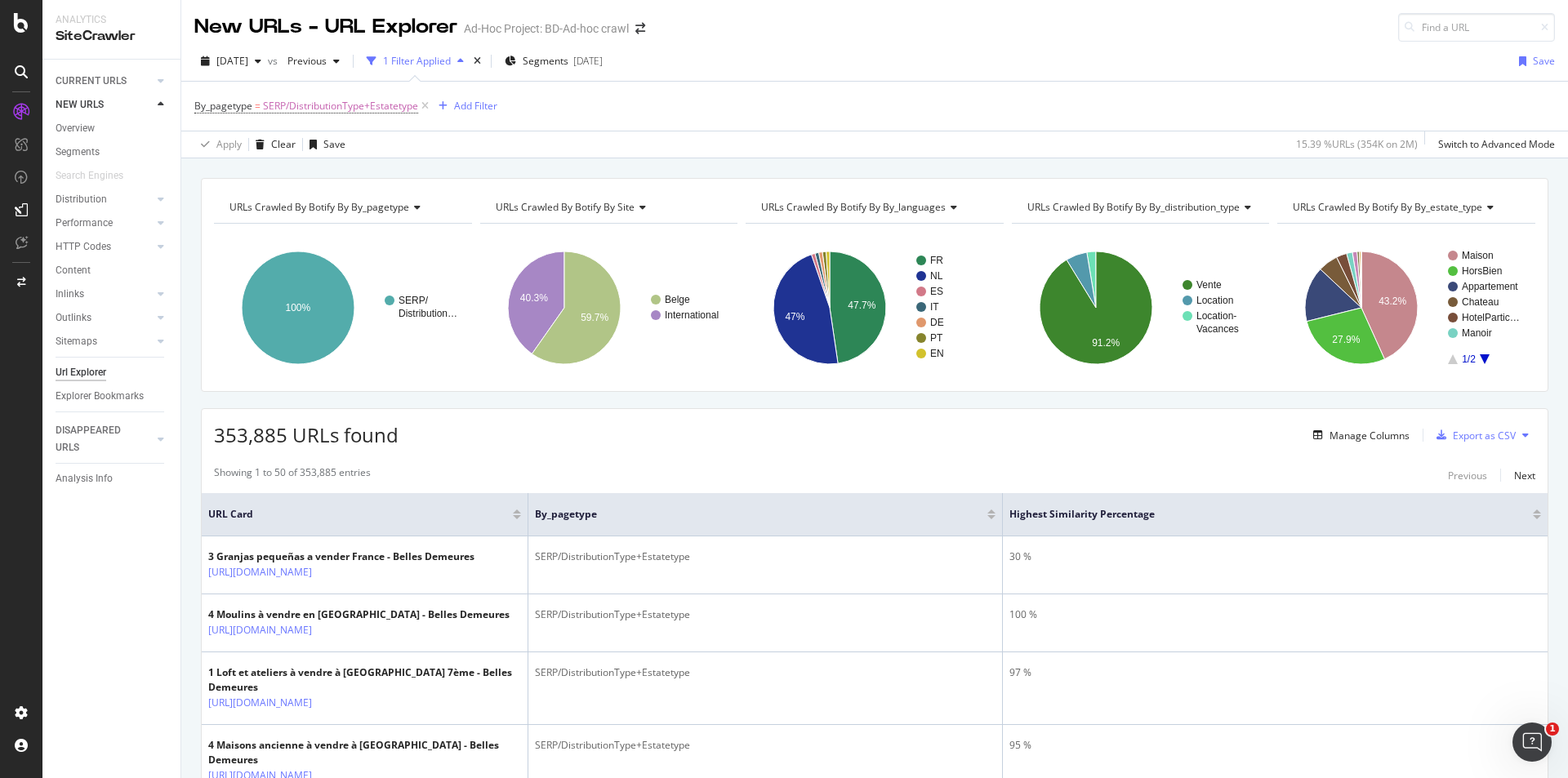
click at [1480, 360] on icon "A chart." at bounding box center [1485, 360] width 10 height 10
click at [1447, 360] on icon "A chart." at bounding box center [1452, 360] width 10 height 10
click at [1512, 513] on icon at bounding box center [1518, 512] width 12 height 12
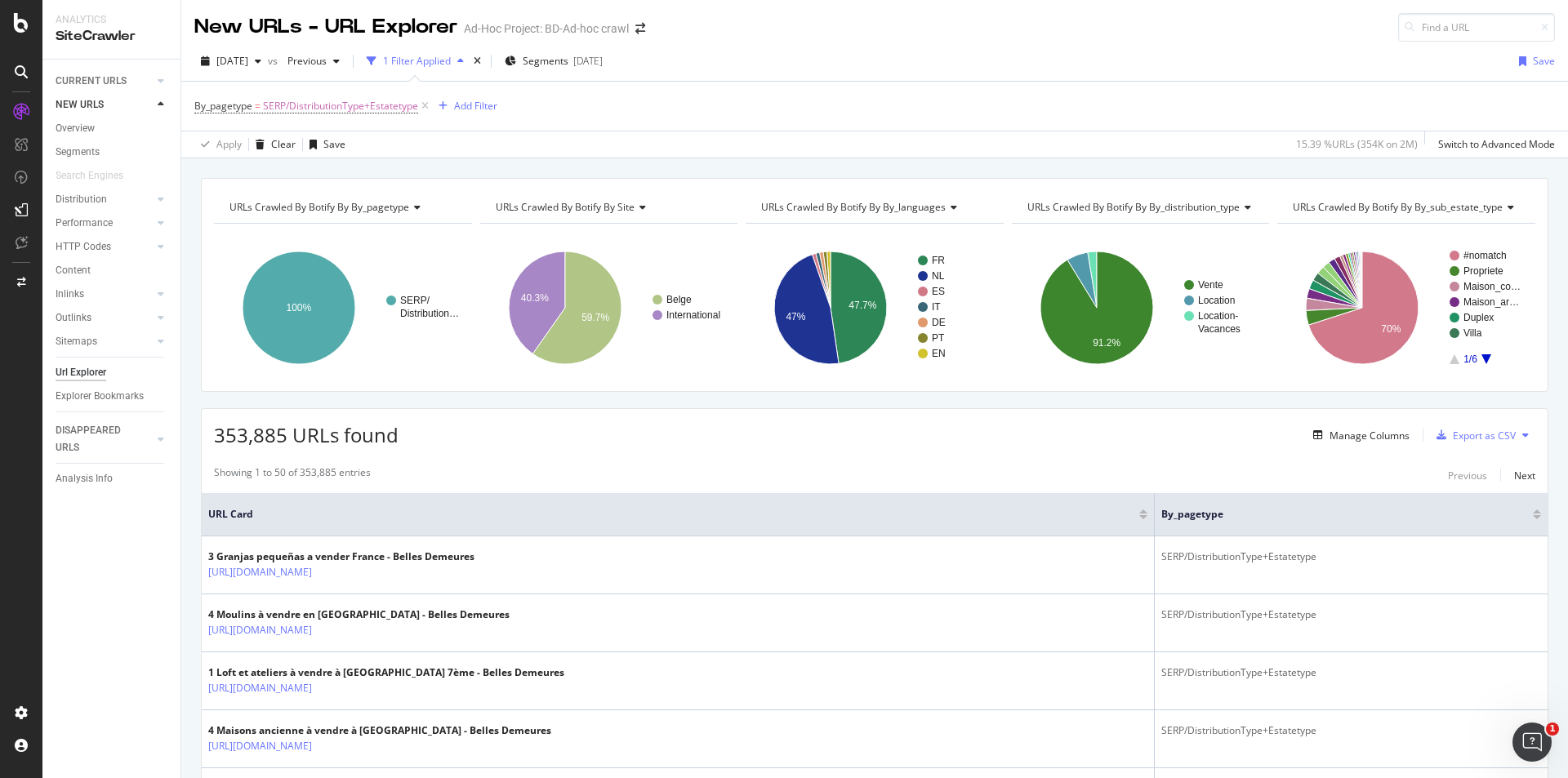
click at [1474, 362] on rect "A chart." at bounding box center [1486, 308] width 73 height 114
click at [1502, 205] on icon at bounding box center [1508, 208] width 12 height 10
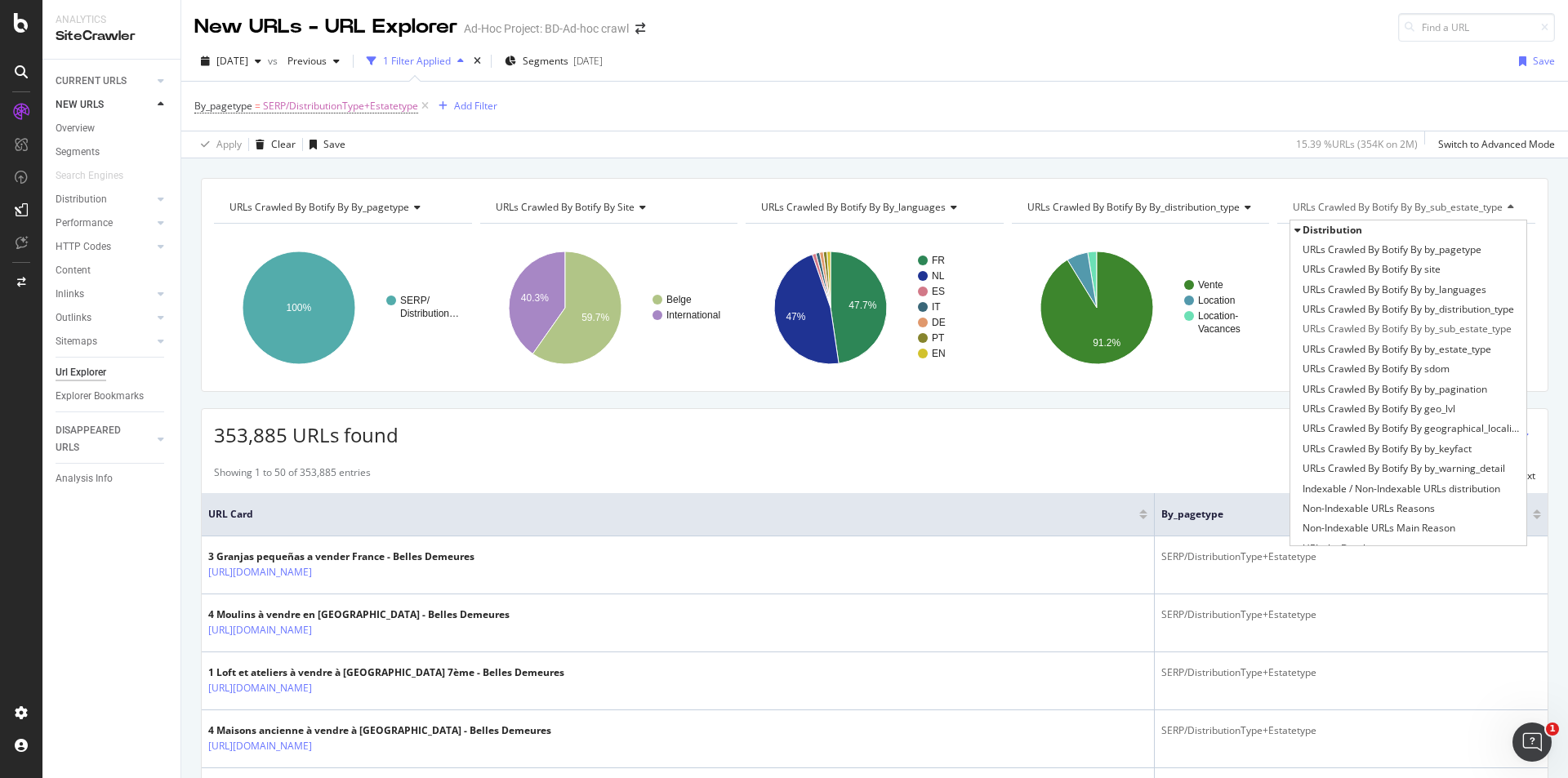
click at [1512, 173] on div "URLs Crawled By Botify By by_pagetype Chart (by Value) Table Expand Export as C…" at bounding box center [874, 178] width 1387 height 39
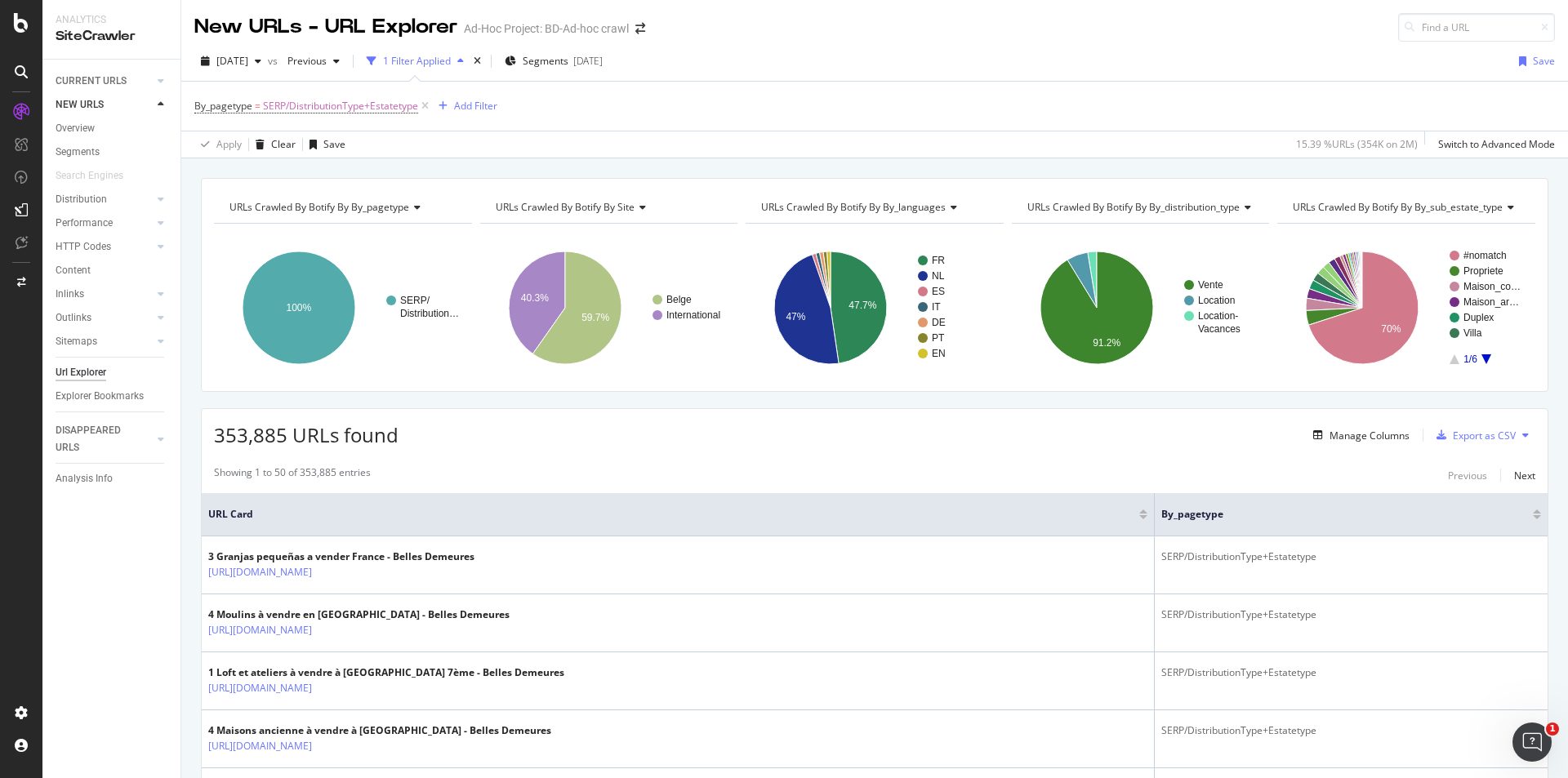
click at [1481, 358] on icon "A chart." at bounding box center [1486, 360] width 10 height 10
click at [1449, 358] on icon "A chart." at bounding box center [1454, 360] width 10 height 10
click at [1466, 222] on div "URLs Crawled By Botify By by_sub_estate_type Chart (by Value) Table Expand Expo…" at bounding box center [1405, 207] width 258 height 32
click at [1472, 205] on span "URLs Crawled By Botify By by_sub_estate_type" at bounding box center [1397, 207] width 210 height 14
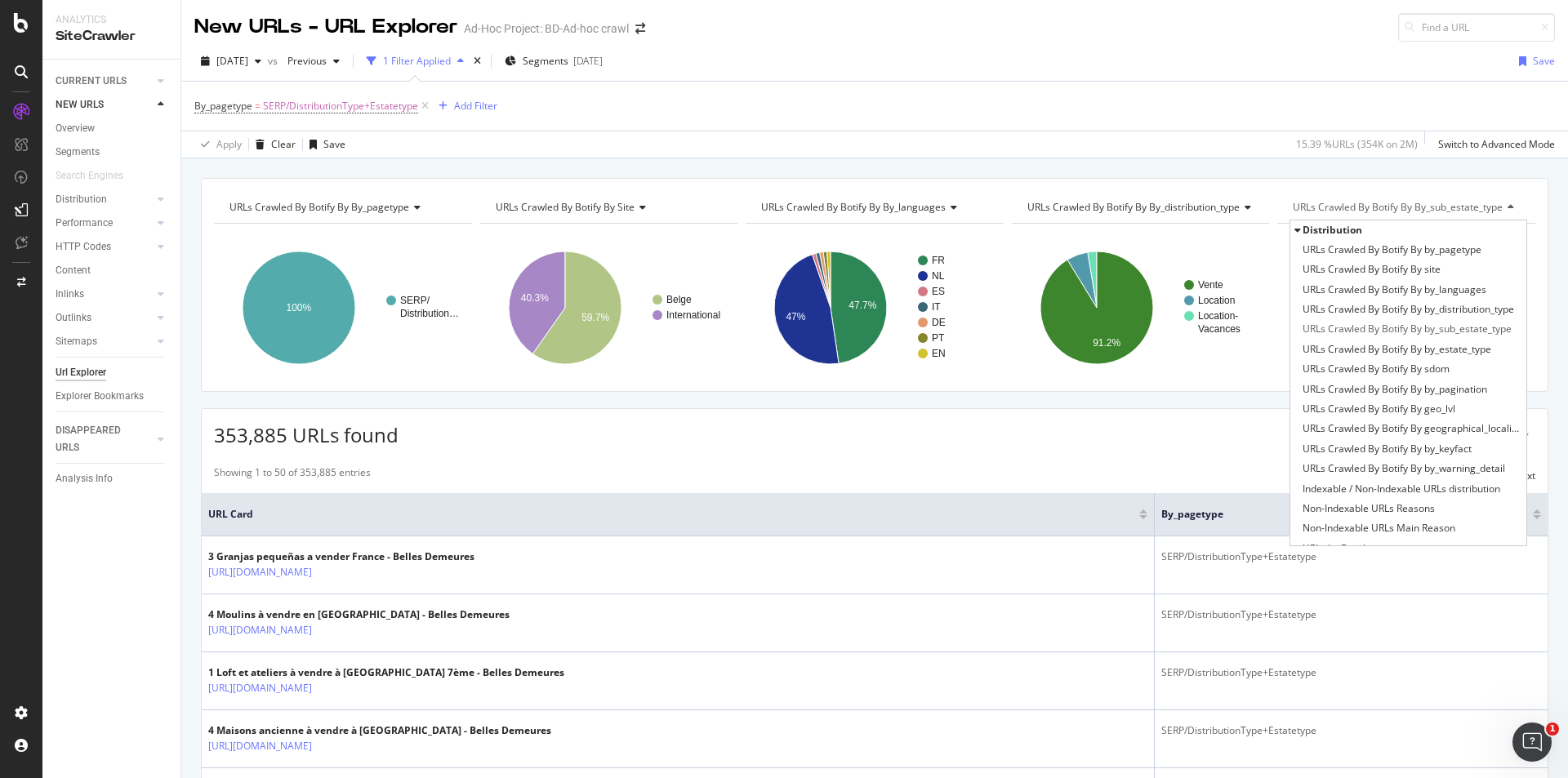
click at [1226, 389] on div "URLs Crawled By Botify By by_pagetype Chart (by Value) Table Expand Export as C…" at bounding box center [874, 285] width 1348 height 214
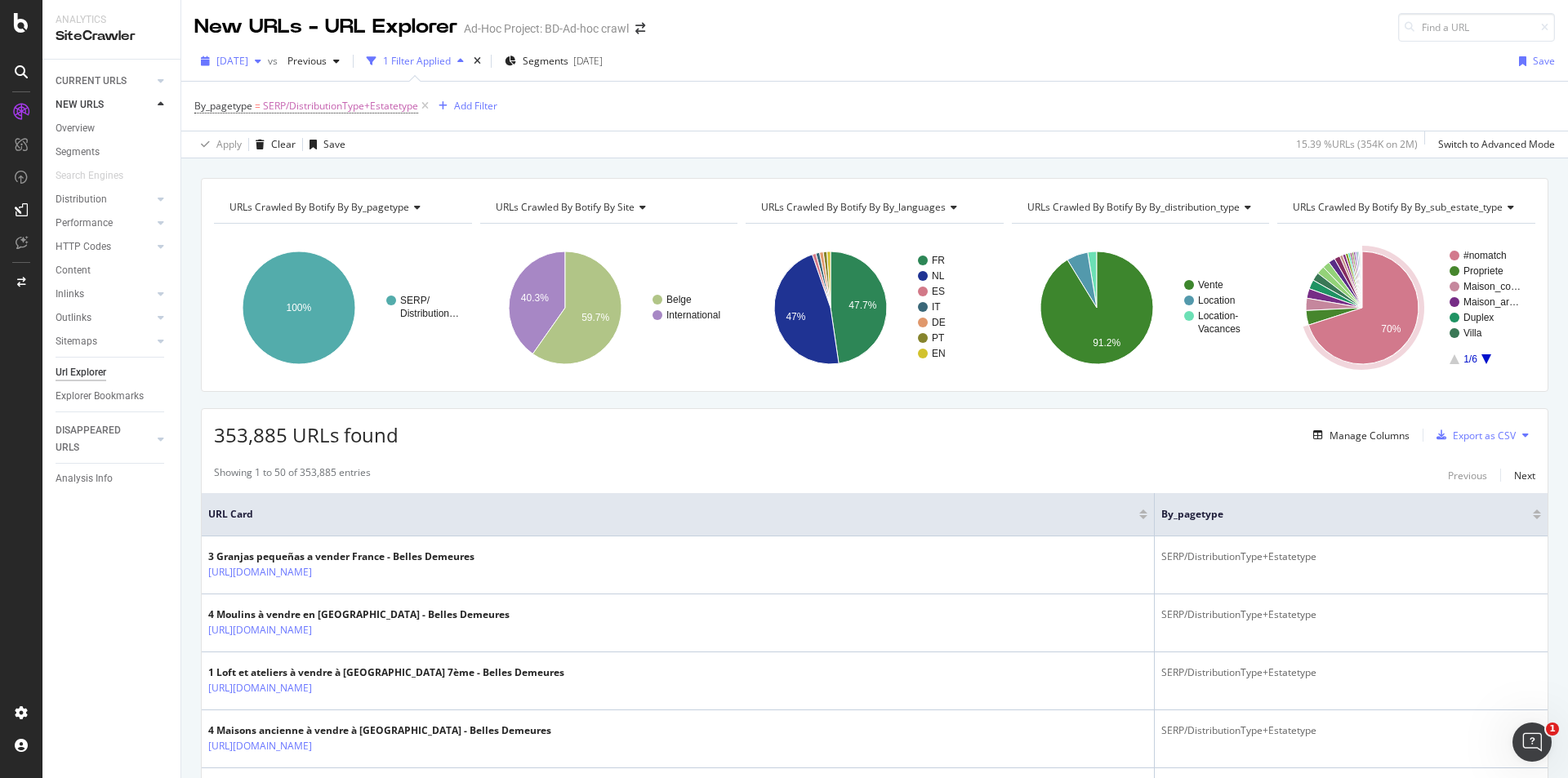
click at [248, 59] on span "[DATE]" at bounding box center [232, 61] width 31 height 14
click at [93, 474] on div "Analysis Info" at bounding box center [84, 478] width 57 height 17
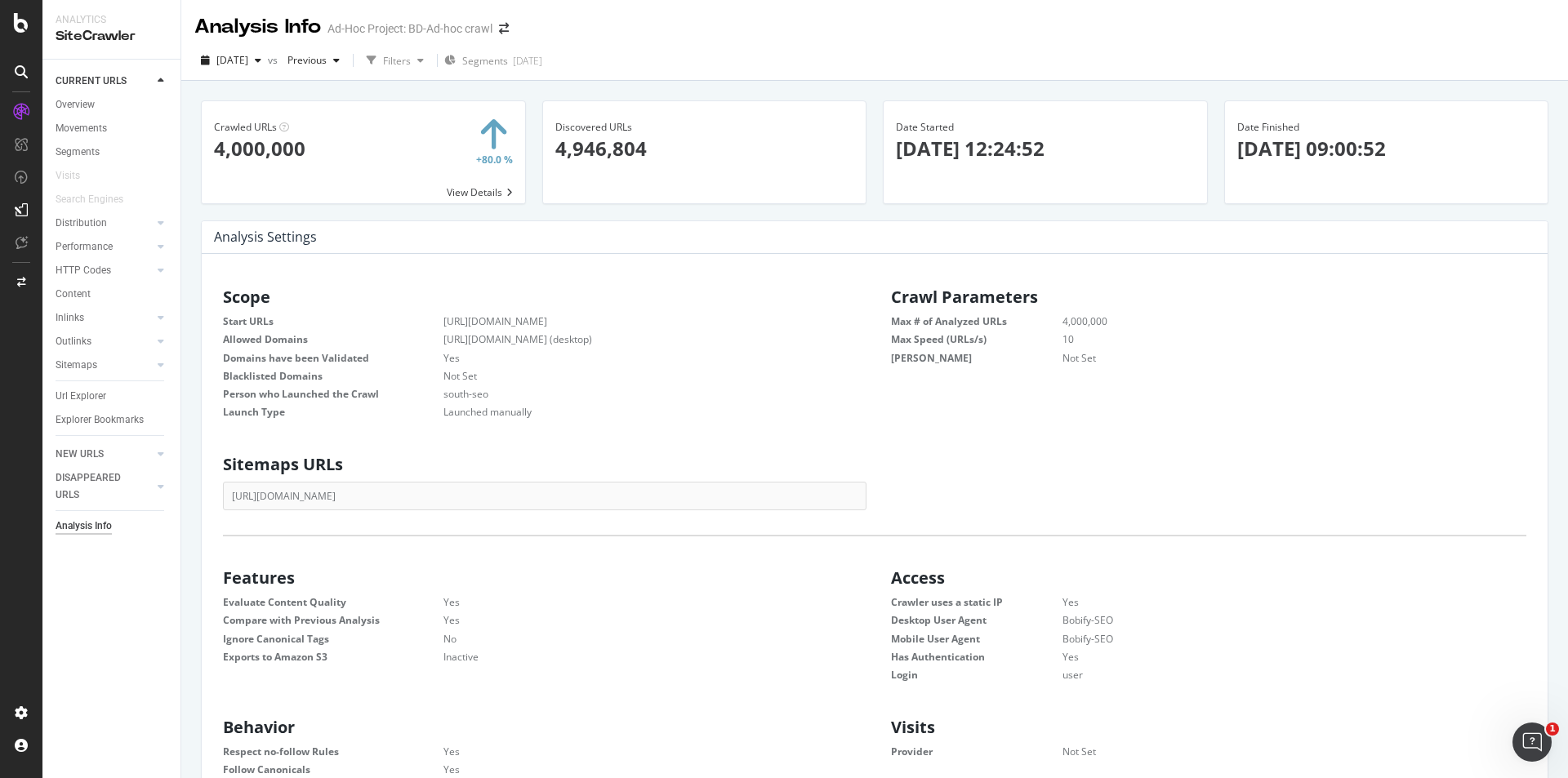
scroll to position [248, 623]
drag, startPoint x: 991, startPoint y: 150, endPoint x: 872, endPoint y: 149, distance: 119.0
click at [874, 149] on div "Date Started [DATE] 12:24:52" at bounding box center [1045, 160] width 341 height 120
click at [248, 65] on span "[DATE]" at bounding box center [232, 60] width 31 height 14
click at [1417, 293] on h2 "Crawl Parameters" at bounding box center [1212, 297] width 644 height 18
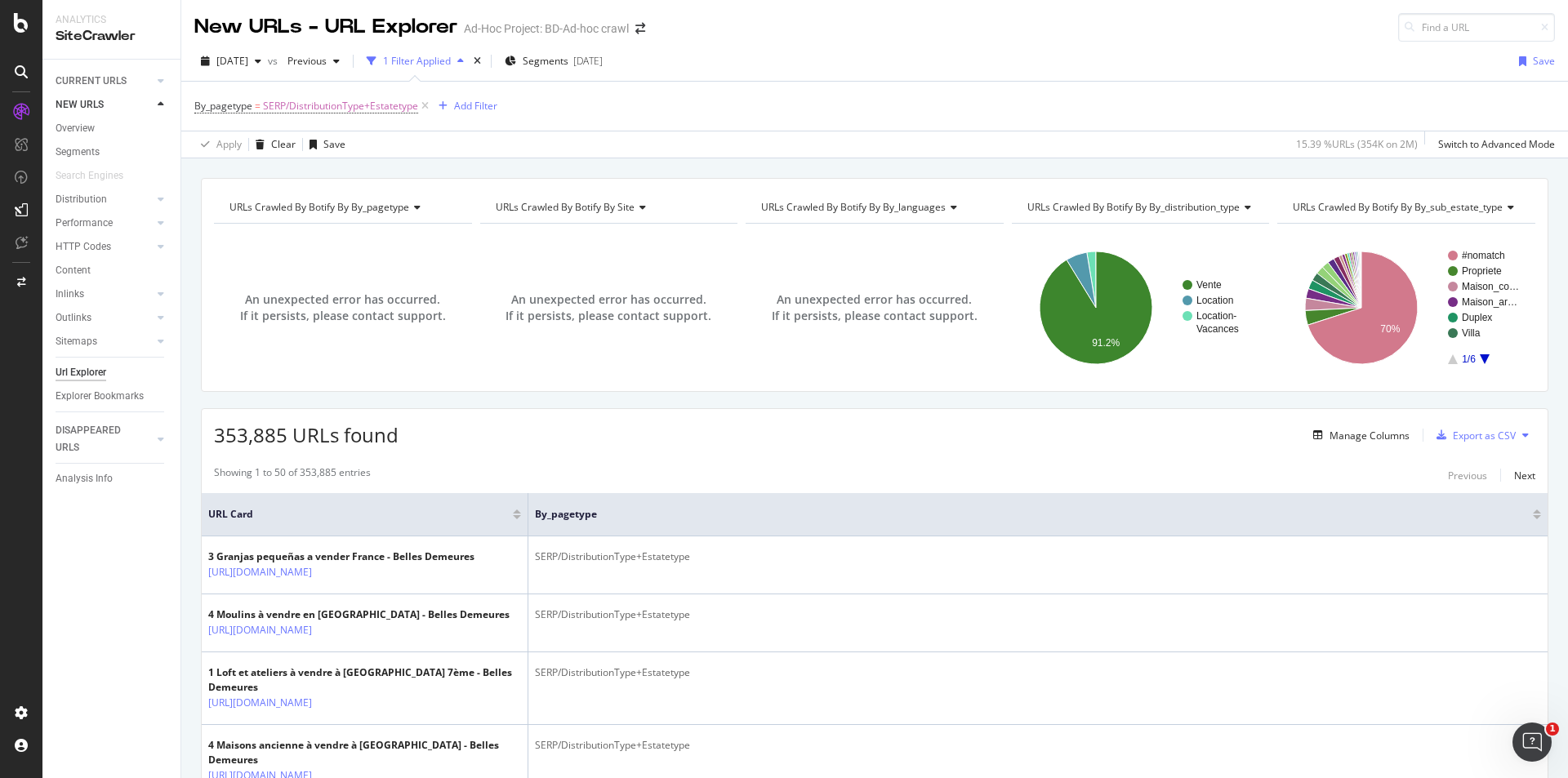
click at [159, 103] on icon at bounding box center [161, 105] width 7 height 10
click at [162, 80] on icon at bounding box center [161, 80] width 7 height 10
click at [162, 219] on icon at bounding box center [161, 222] width 7 height 10
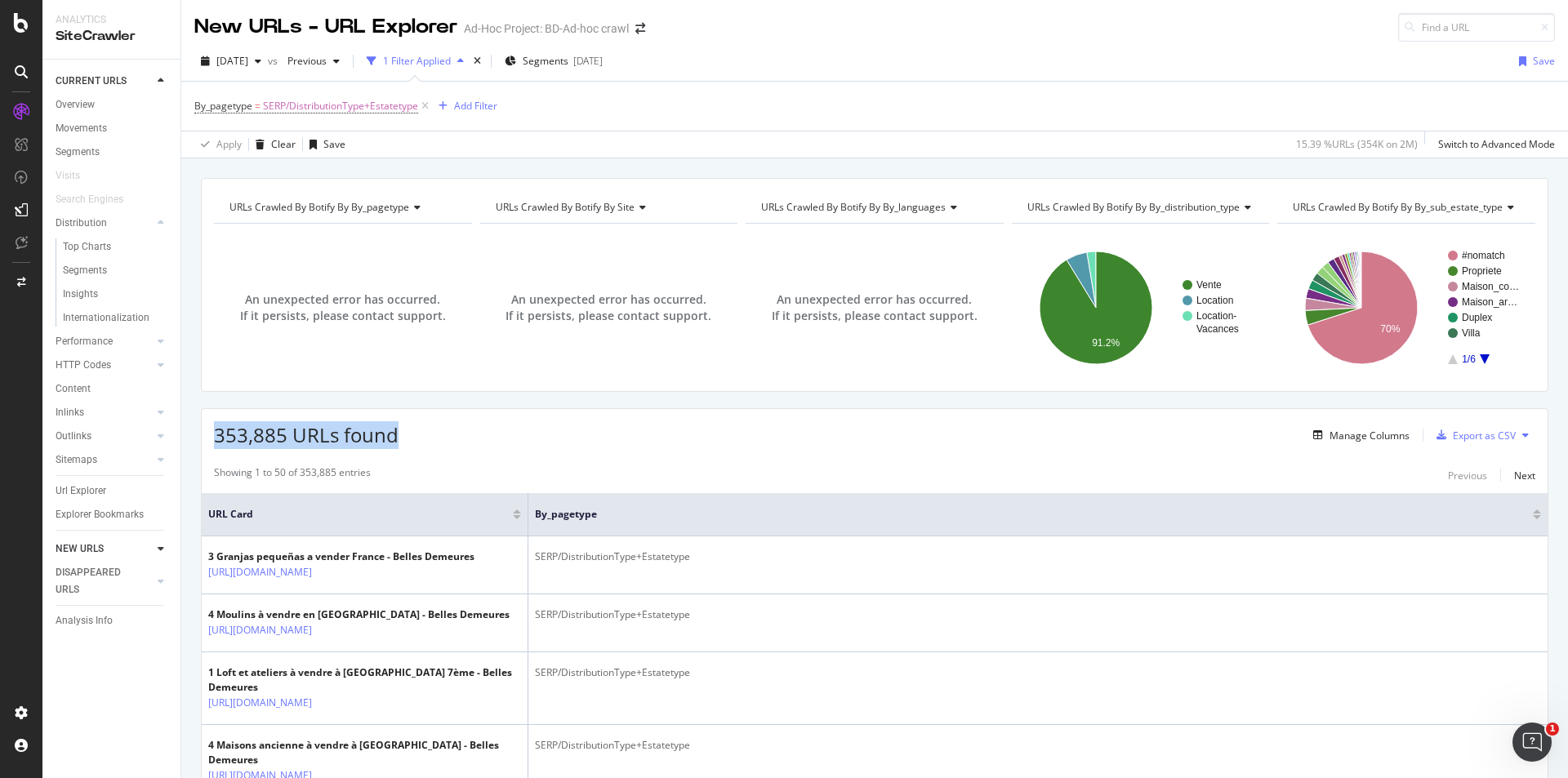
drag, startPoint x: 416, startPoint y: 436, endPoint x: 214, endPoint y: 439, distance: 202.0
click at [214, 439] on div "353,885 URLs found Manage Columns Export as CSV" at bounding box center [874, 428] width 1346 height 40
click at [417, 438] on div "353,885 URLs found Manage Columns Export as CSV" at bounding box center [874, 428] width 1346 height 40
drag, startPoint x: 431, startPoint y: 444, endPoint x: 211, endPoint y: 431, distance: 220.4
click at [211, 431] on div "353,885 URLs found Manage Columns Export as CSV" at bounding box center [874, 428] width 1346 height 40
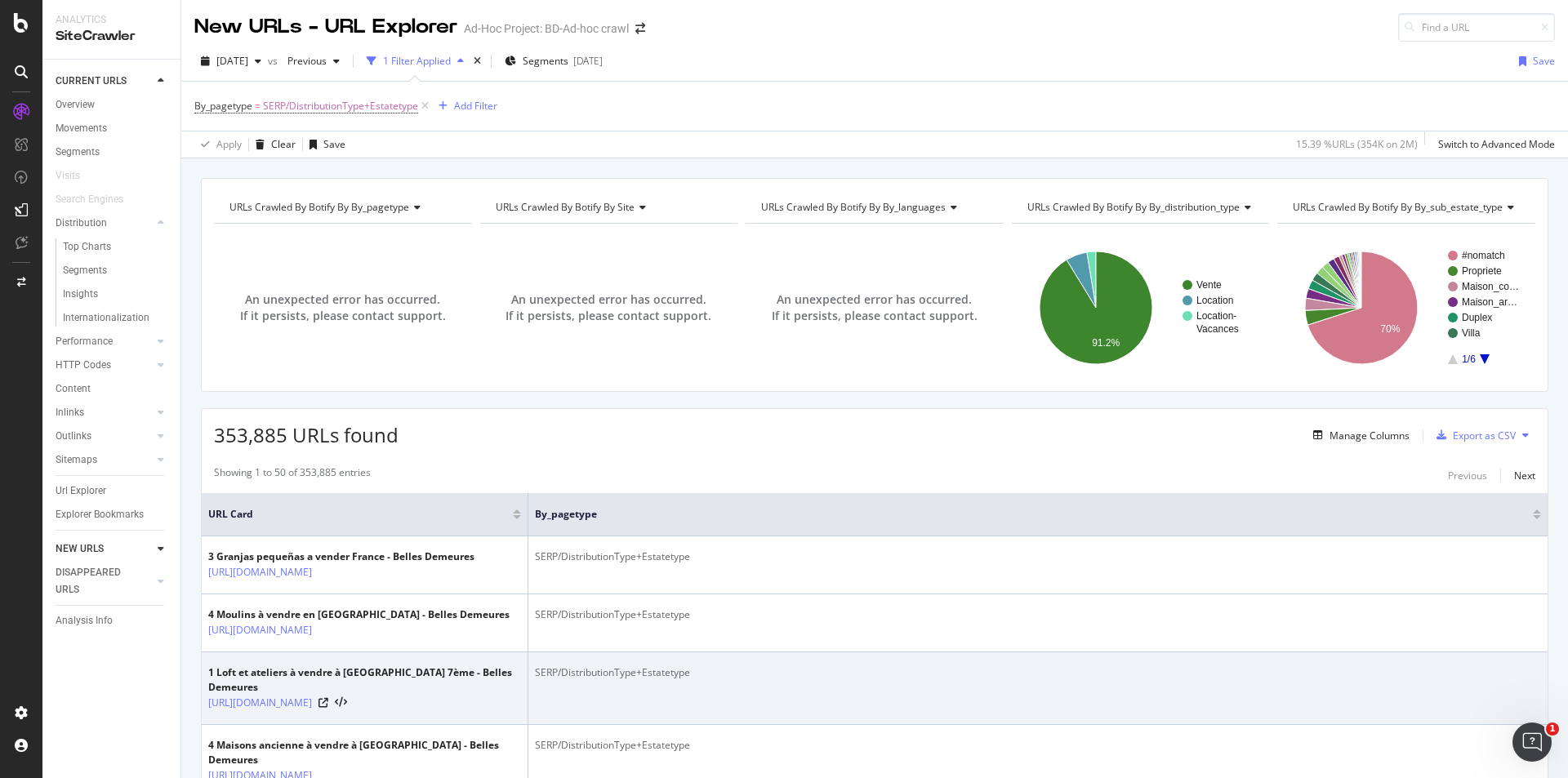
click at [461, 762] on td "4 Maisons ancienne à vendre à [GEOGRAPHIC_DATA] - Belles Demeures [URL][DOMAIN_…" at bounding box center [365, 761] width 326 height 73
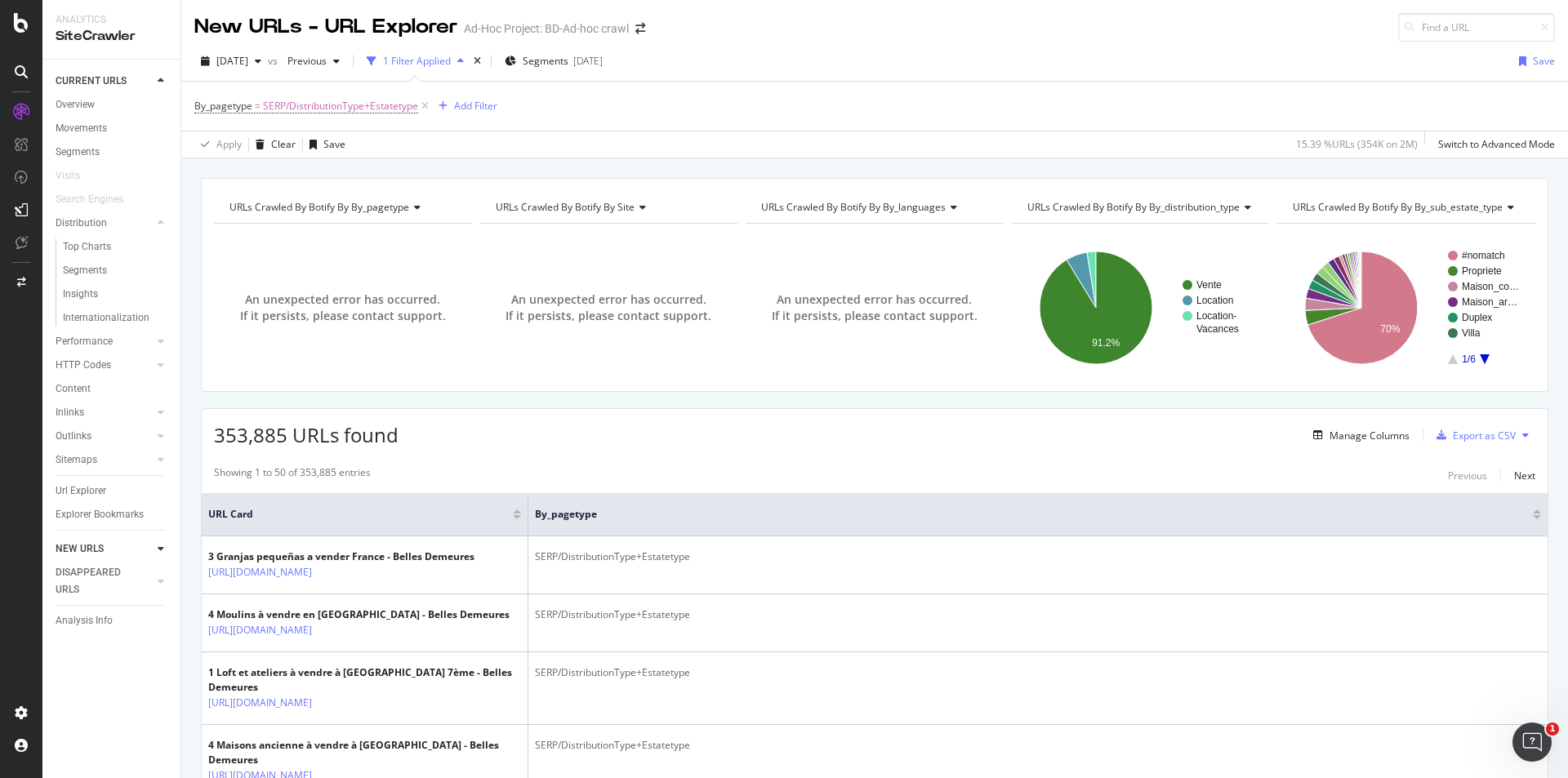
click at [541, 115] on div "By_pagetype = SERP/DistributionType+Estatetype Add Filter" at bounding box center [874, 106] width 1360 height 49
drag, startPoint x: 573, startPoint y: 114, endPoint x: 194, endPoint y: 109, distance: 379.0
click at [194, 109] on div "By_pagetype = SERP/DistributionType+Estatetype Add Filter" at bounding box center [874, 106] width 1360 height 49
click at [672, 100] on div "By_pagetype = SERP/DistributionType+Estatetype Add Filter" at bounding box center [874, 106] width 1360 height 49
click at [424, 105] on icon at bounding box center [425, 106] width 14 height 17
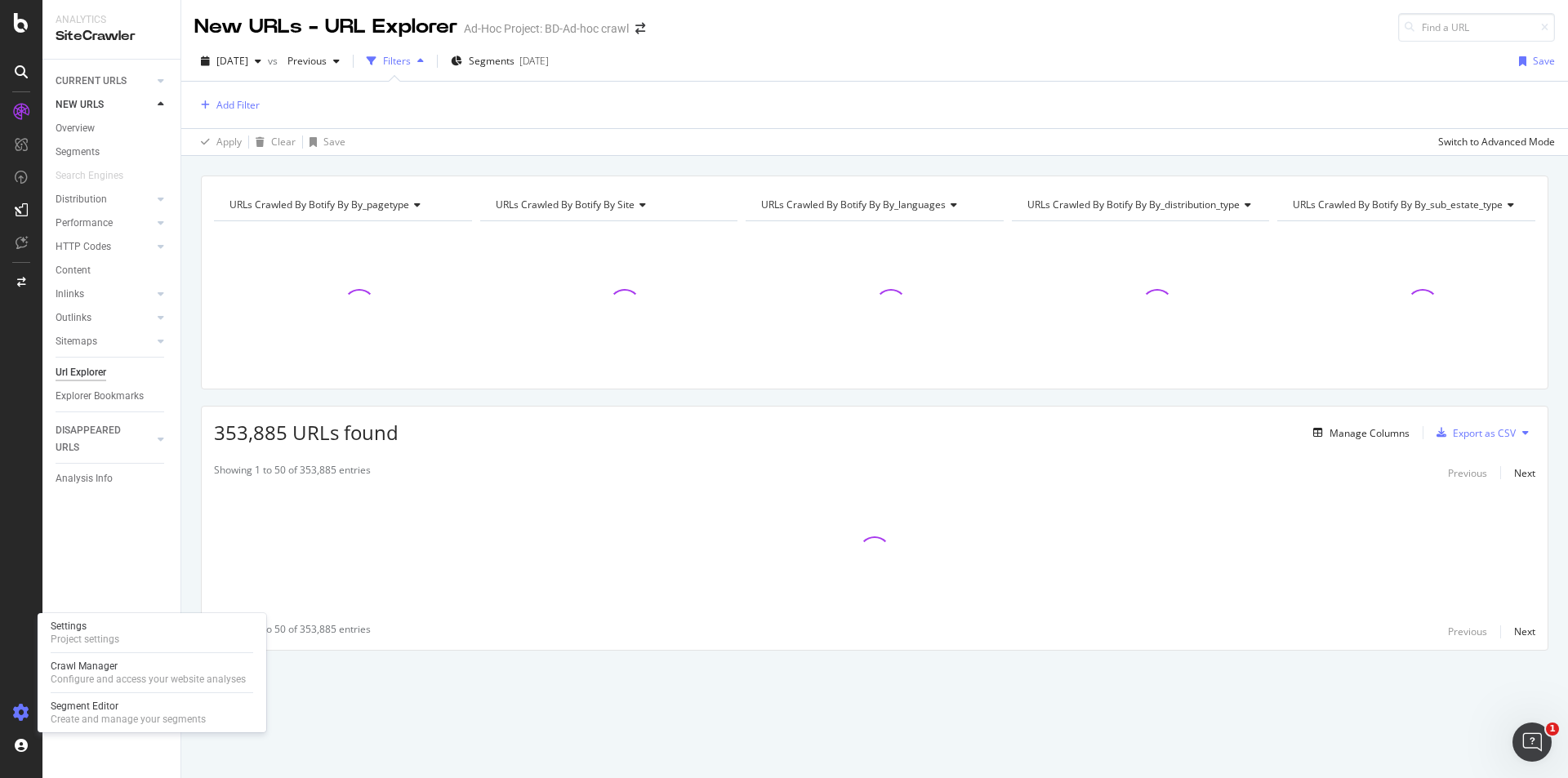
click at [18, 709] on icon at bounding box center [21, 712] width 17 height 17
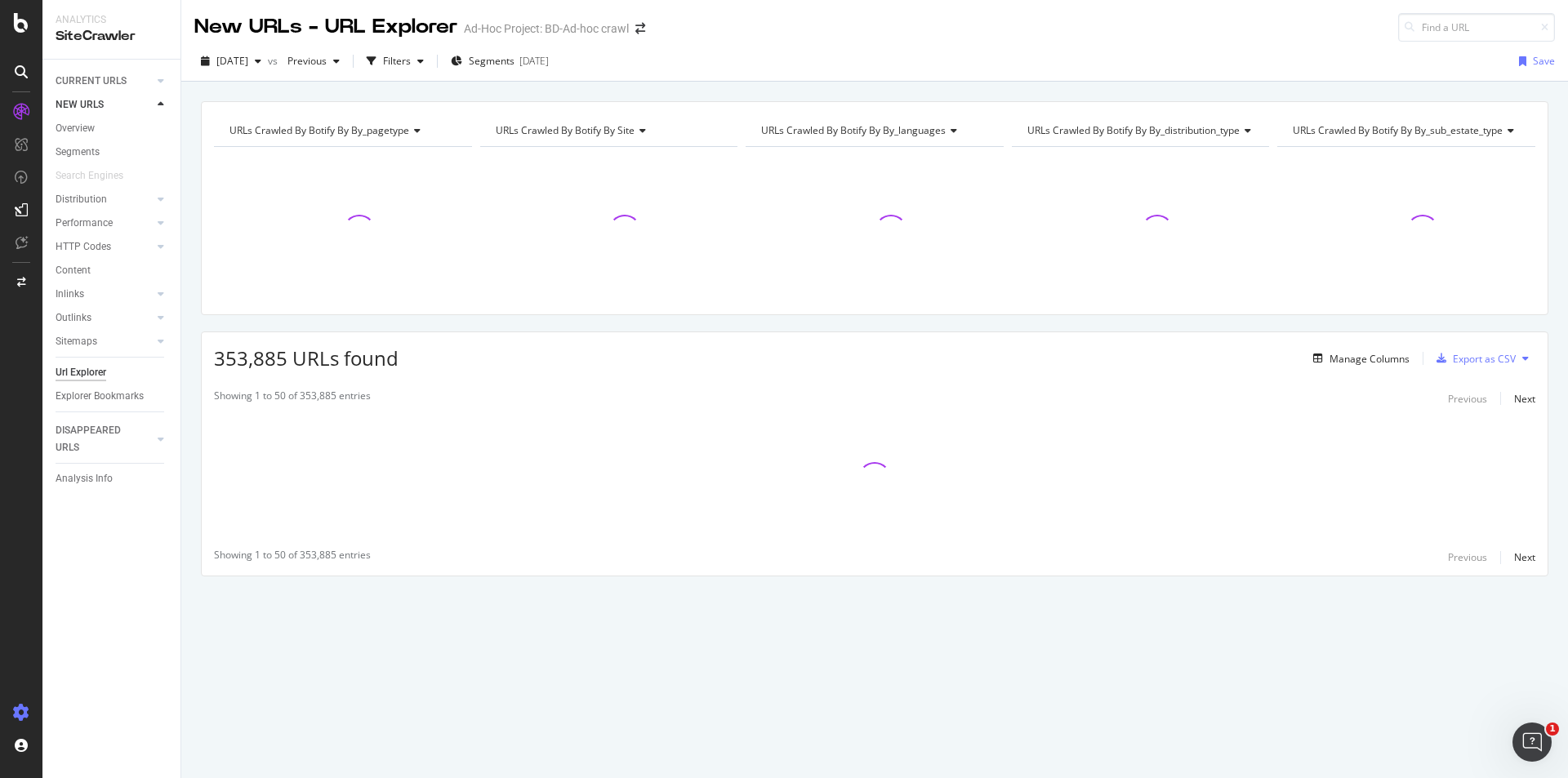
click at [18, 709] on icon at bounding box center [21, 712] width 17 height 17
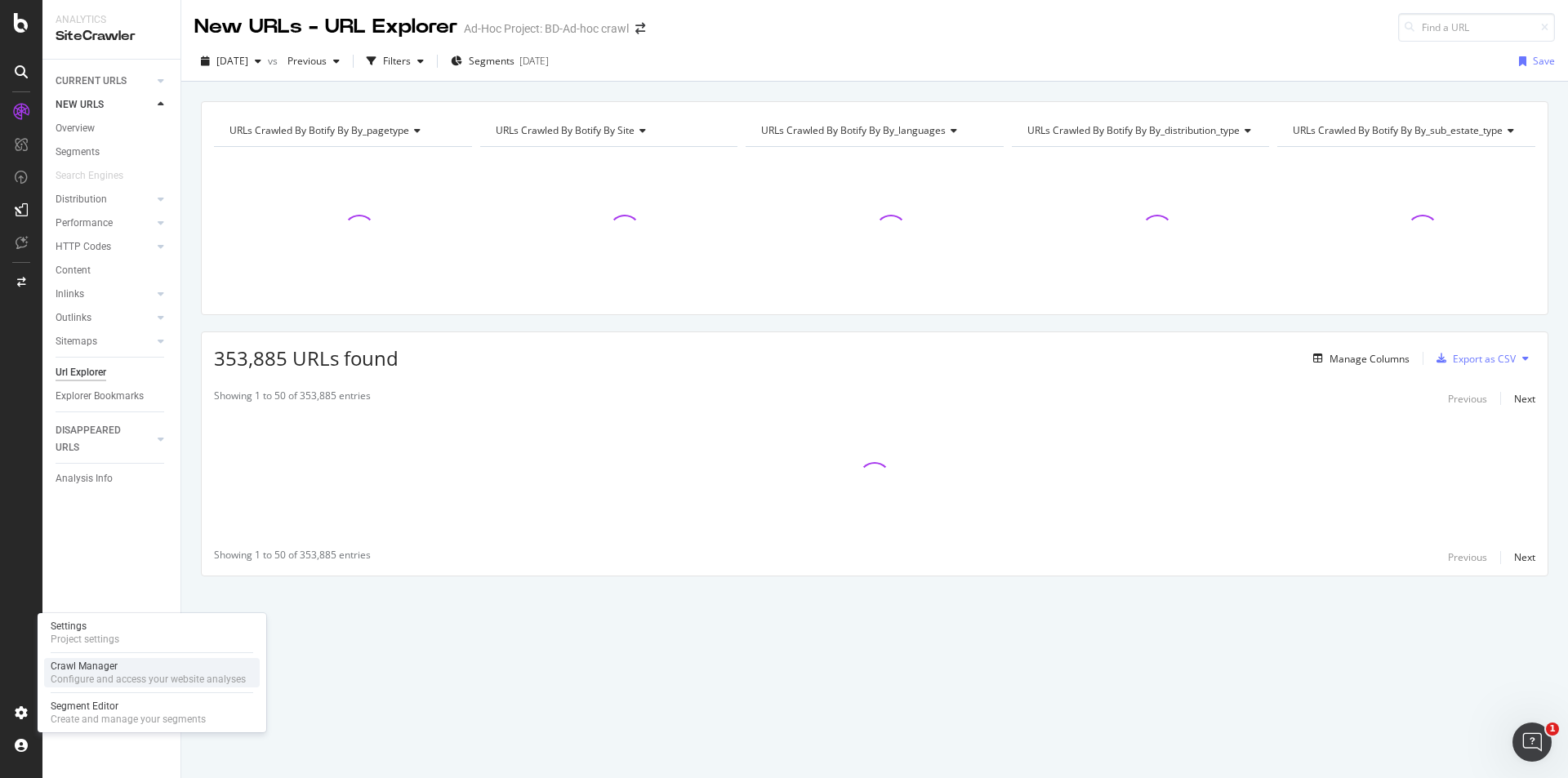
click at [105, 674] on div "Configure and access your website analyses" at bounding box center [148, 678] width 195 height 13
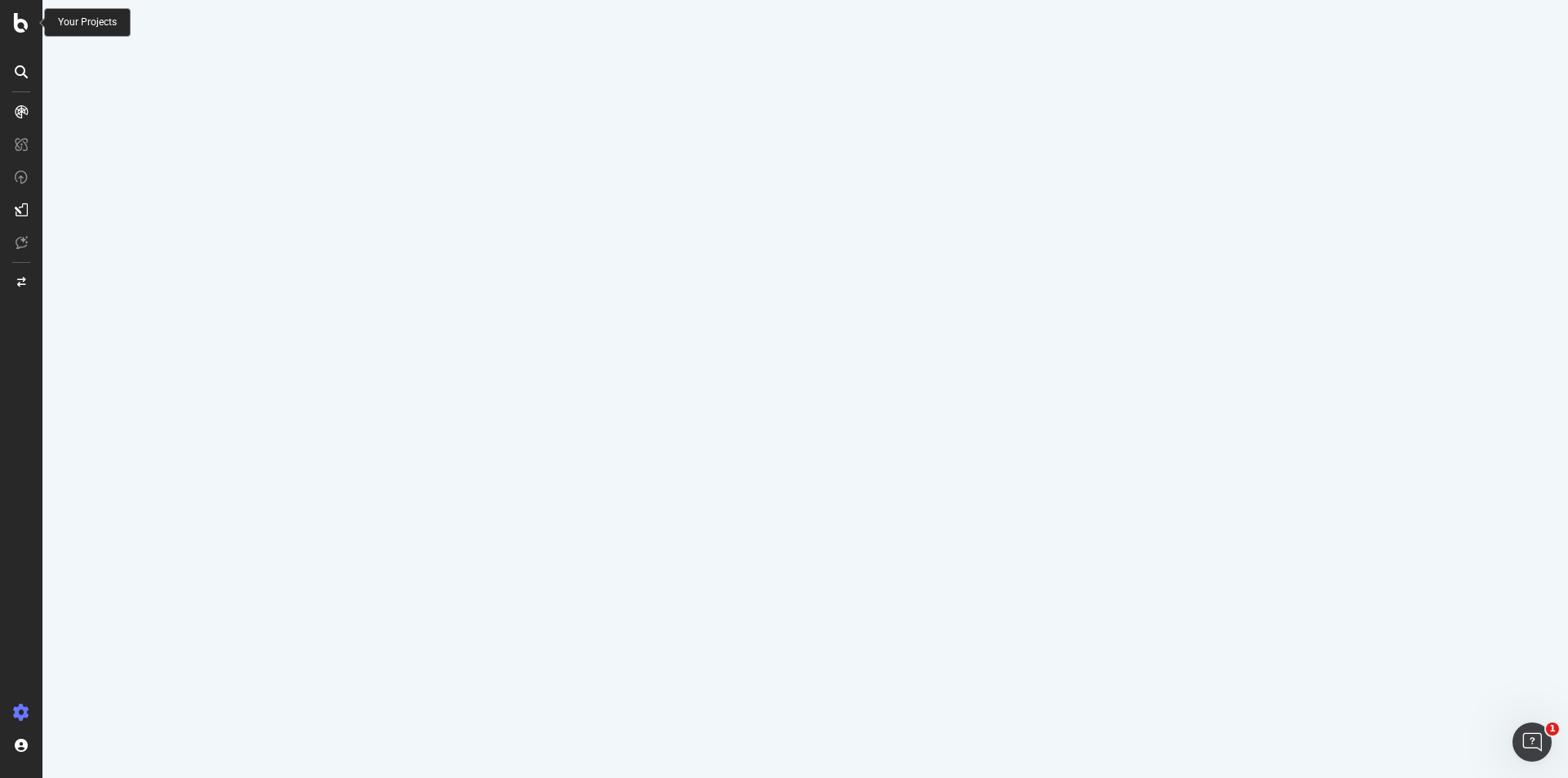
click at [20, 20] on icon at bounding box center [21, 23] width 15 height 20
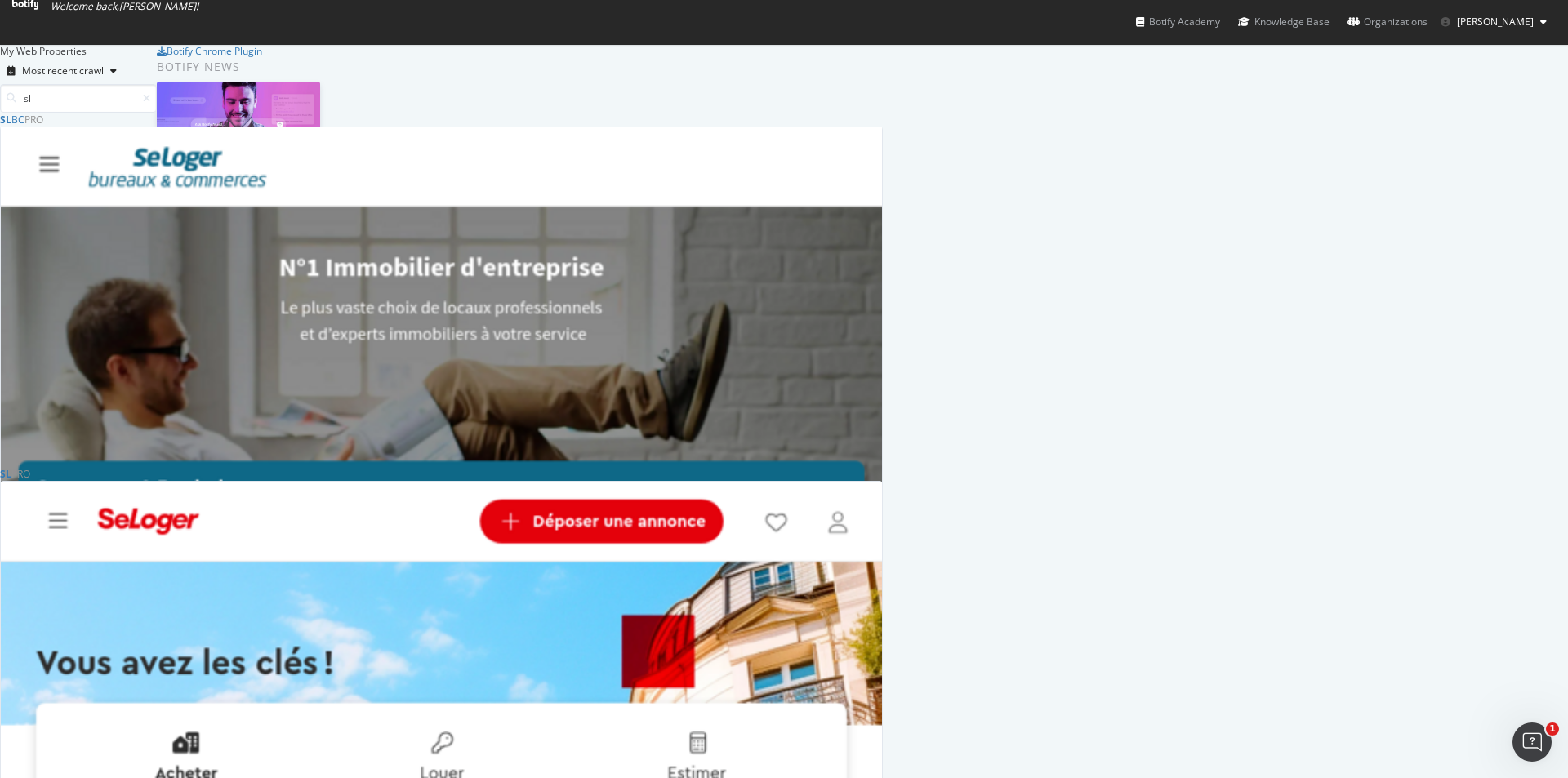
scroll to position [164, 0]
type input "sl"
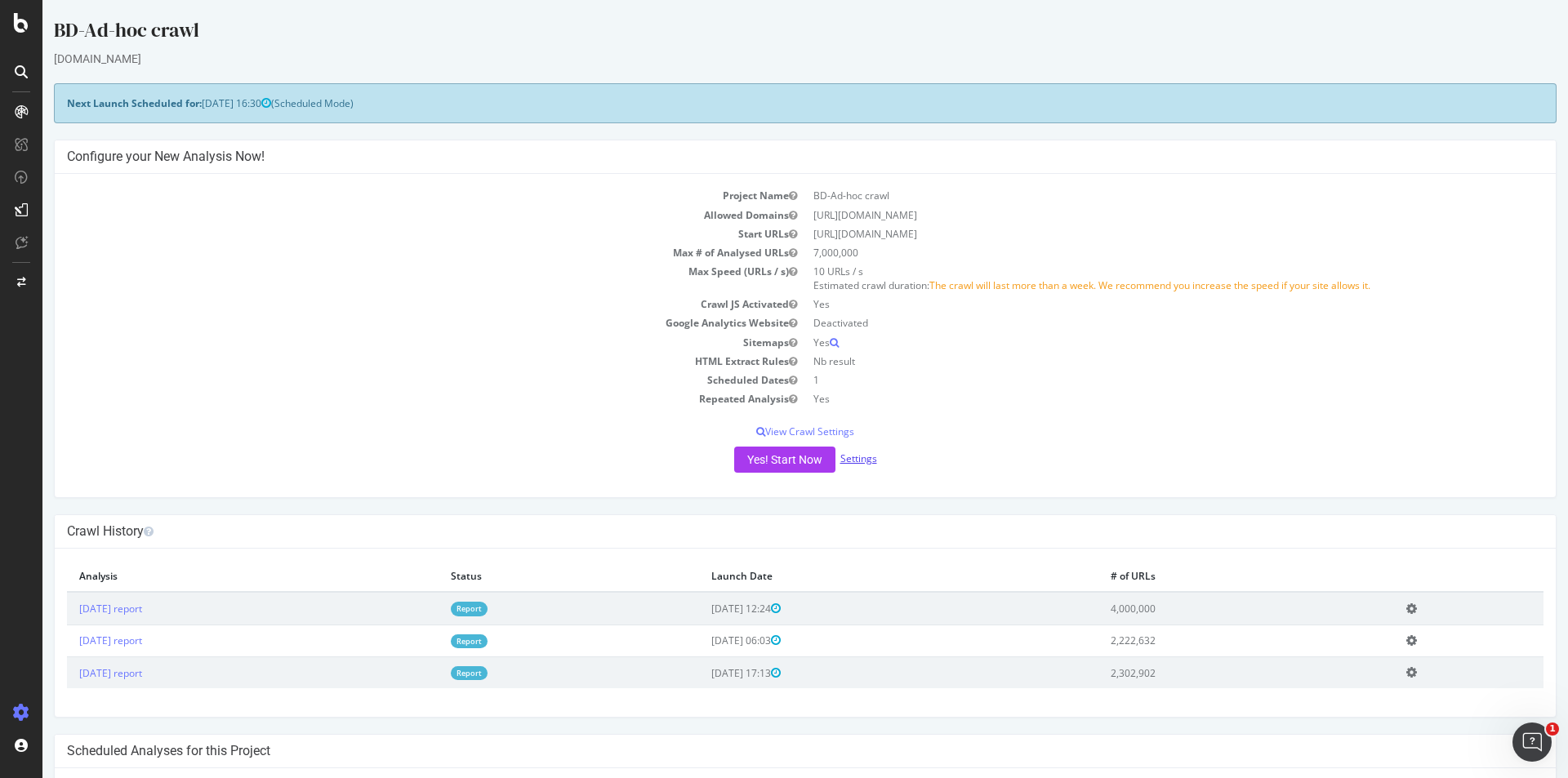
click at [854, 464] on link "Settings" at bounding box center [858, 459] width 36 height 14
click at [798, 455] on button "Yes! Start Now" at bounding box center [784, 460] width 101 height 26
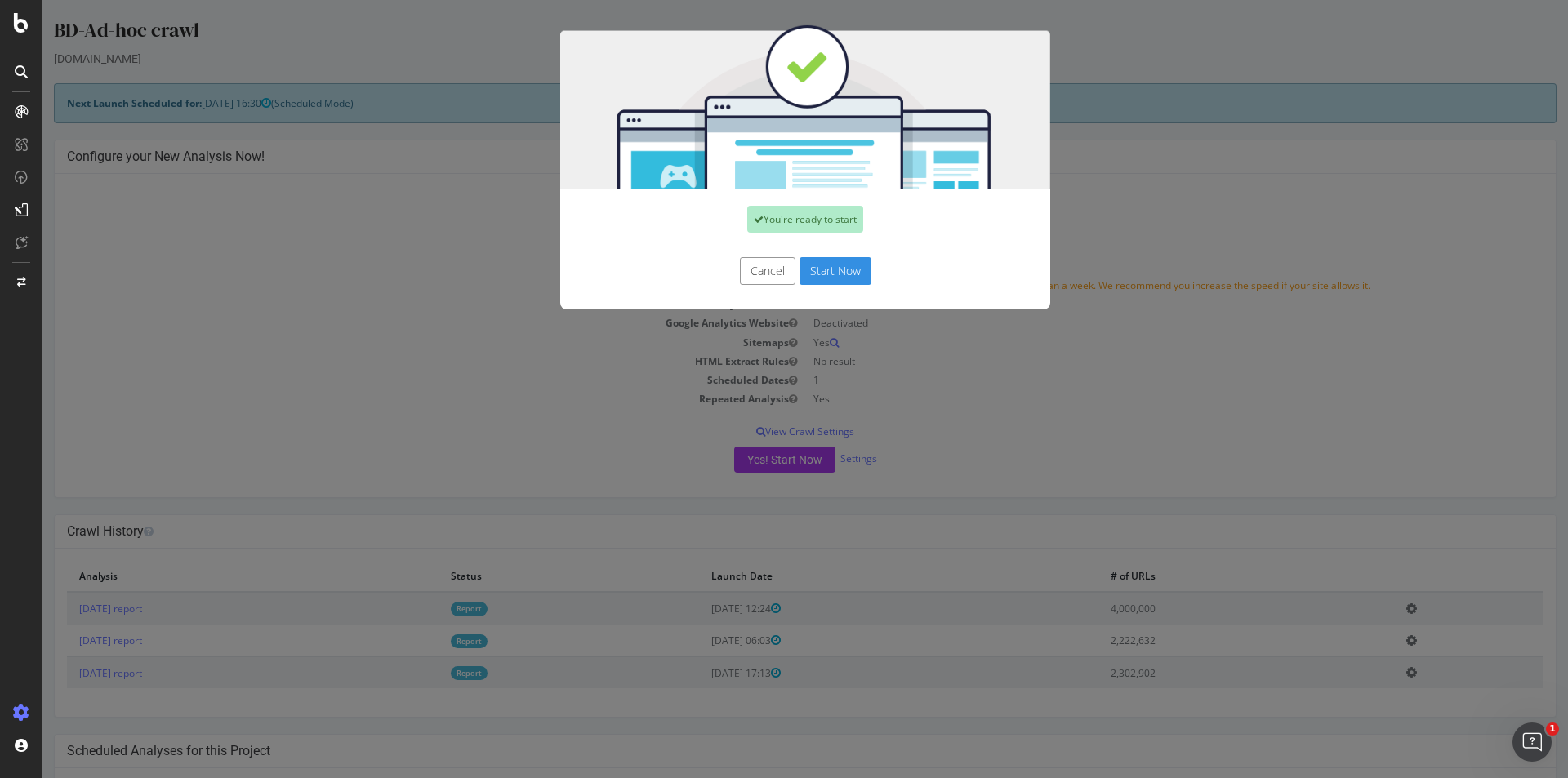
click at [840, 267] on button "Start Now" at bounding box center [835, 270] width 72 height 27
